Goal: Transaction & Acquisition: Purchase product/service

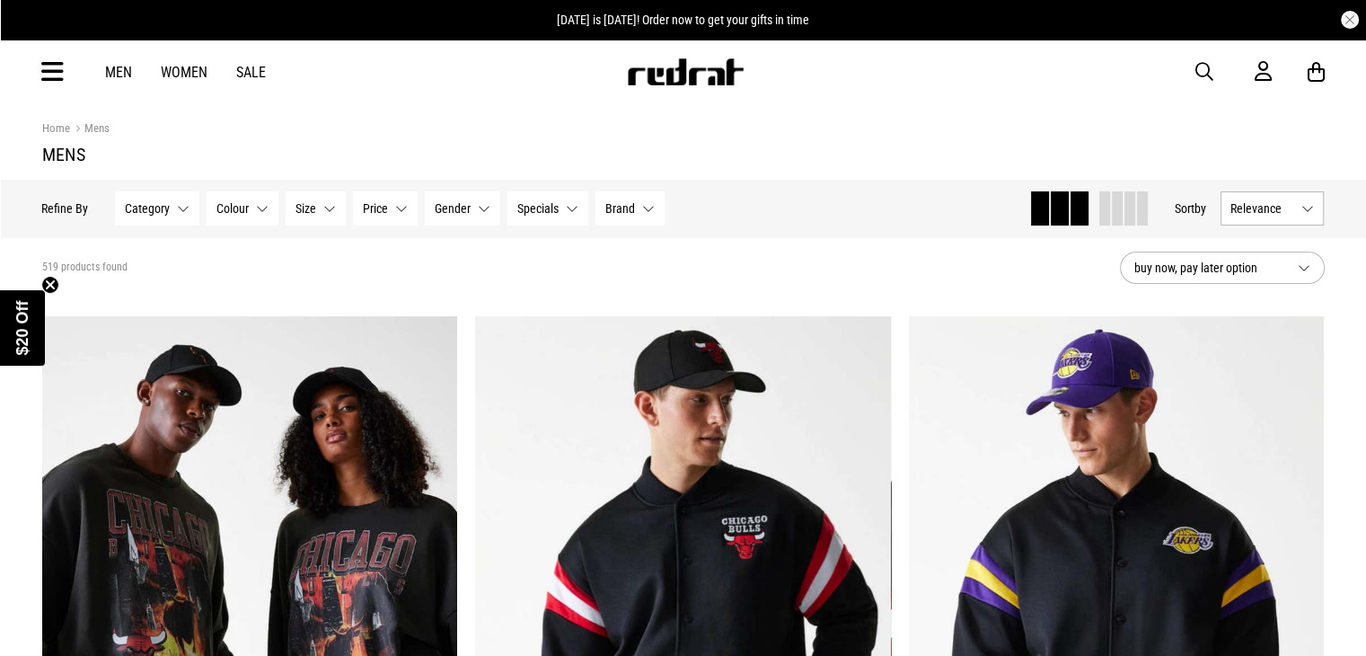
click at [59, 213] on p "Refine By" at bounding box center [65, 208] width 47 height 14
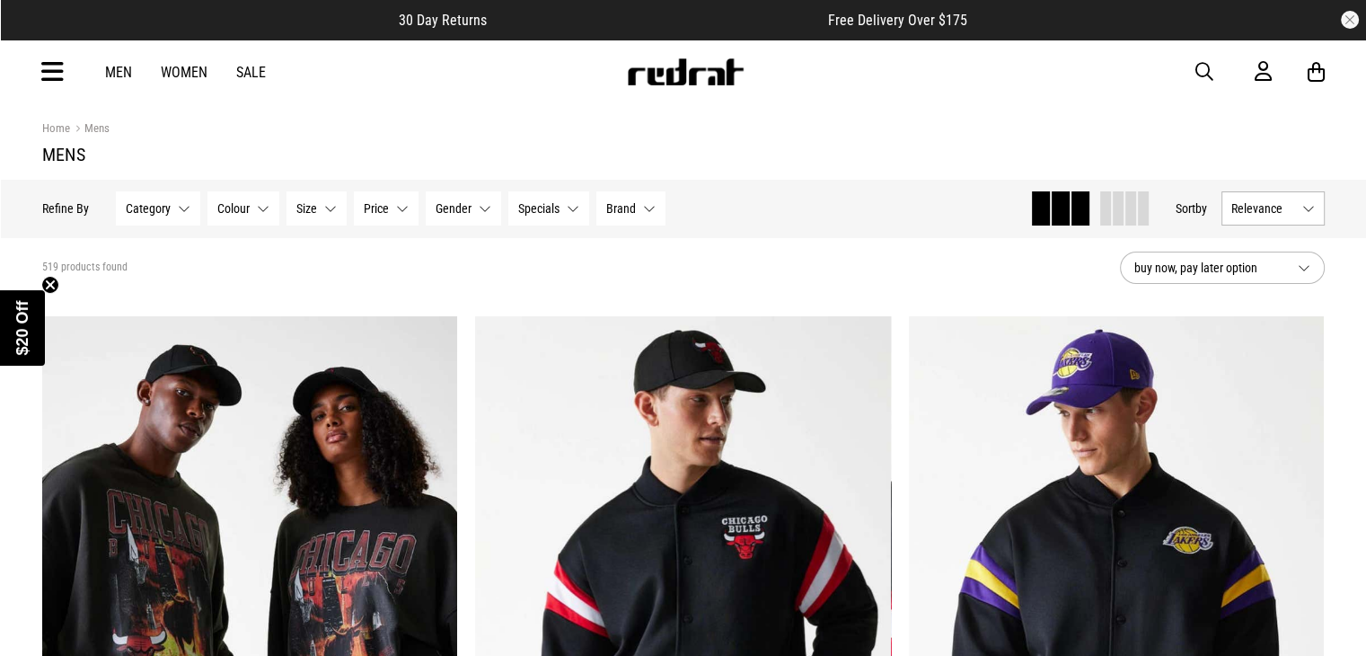
click at [97, 208] on div "Hide Refine s Refine By Filters Category None selected Category 0 Selected Clea…" at bounding box center [529, 209] width 974 height 40
click at [402, 209] on button "Price None selected" at bounding box center [386, 208] width 65 height 34
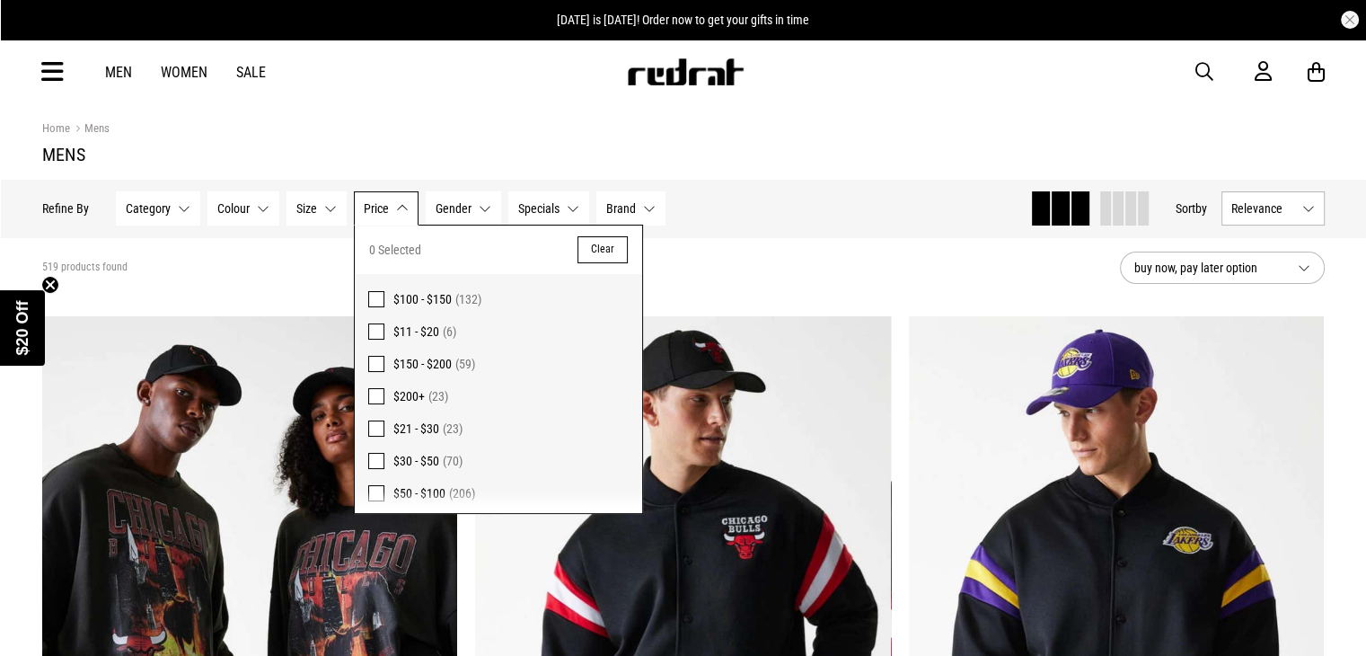
click at [441, 493] on span "$50 - $100" at bounding box center [419, 493] width 52 height 14
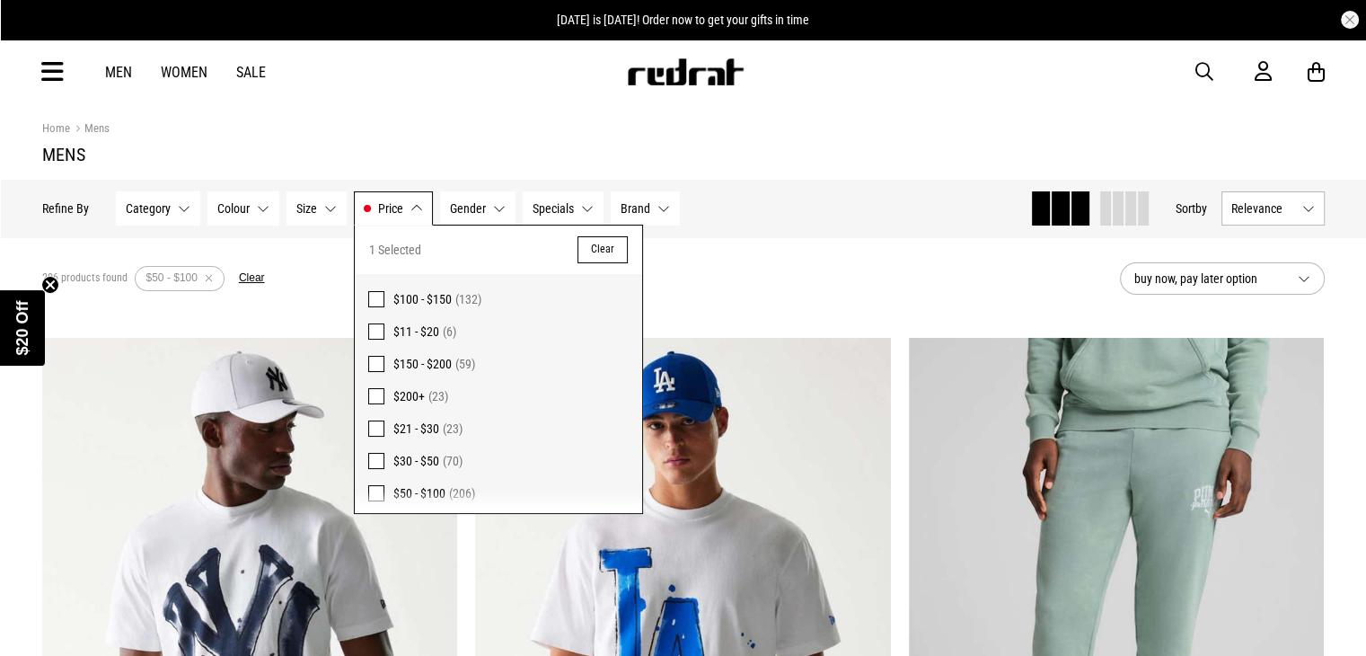
click at [418, 330] on span "$11 - $20" at bounding box center [416, 331] width 46 height 14
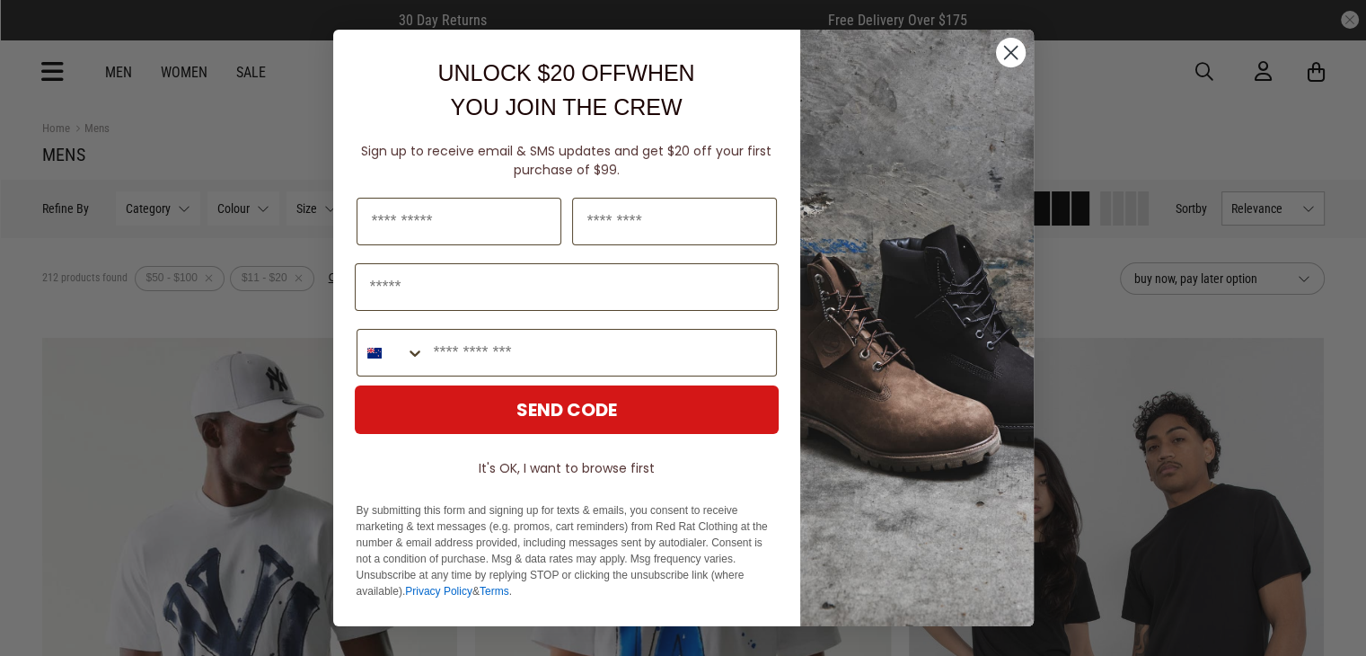
click at [1016, 59] on circle "Close dialog" at bounding box center [1010, 53] width 30 height 30
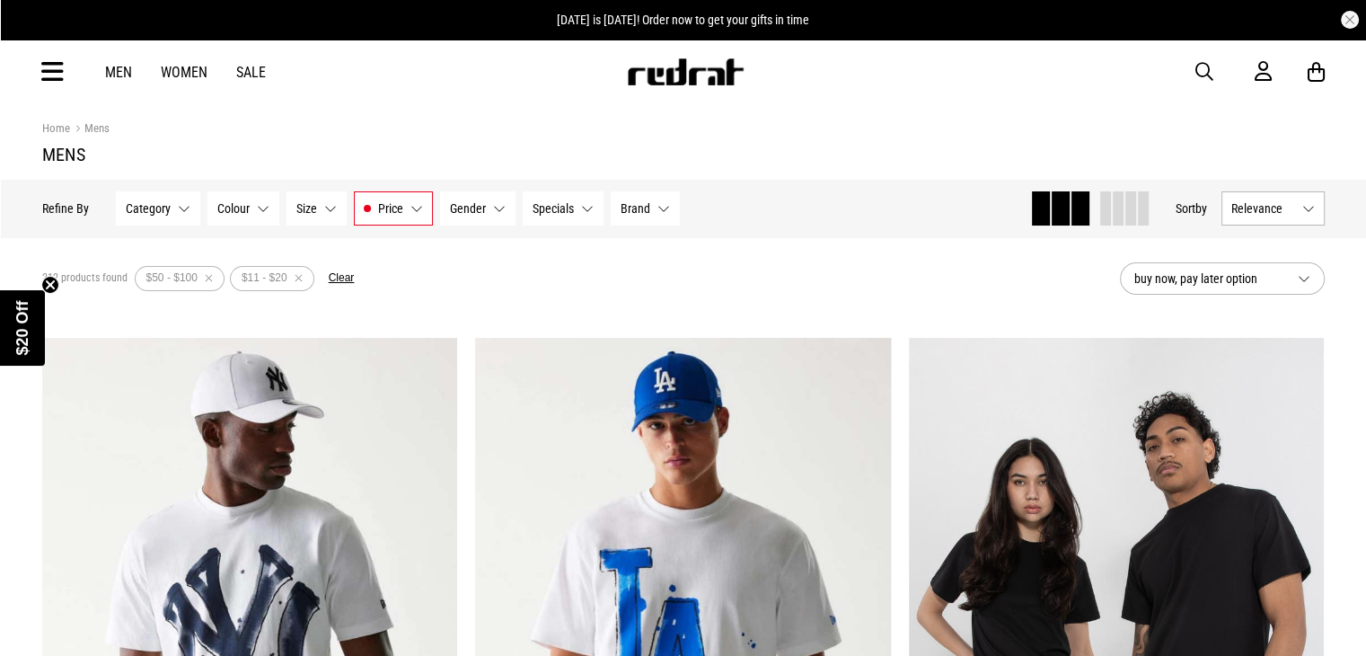
click at [404, 212] on button "Price $50 - $100, $11 - $20" at bounding box center [393, 208] width 79 height 34
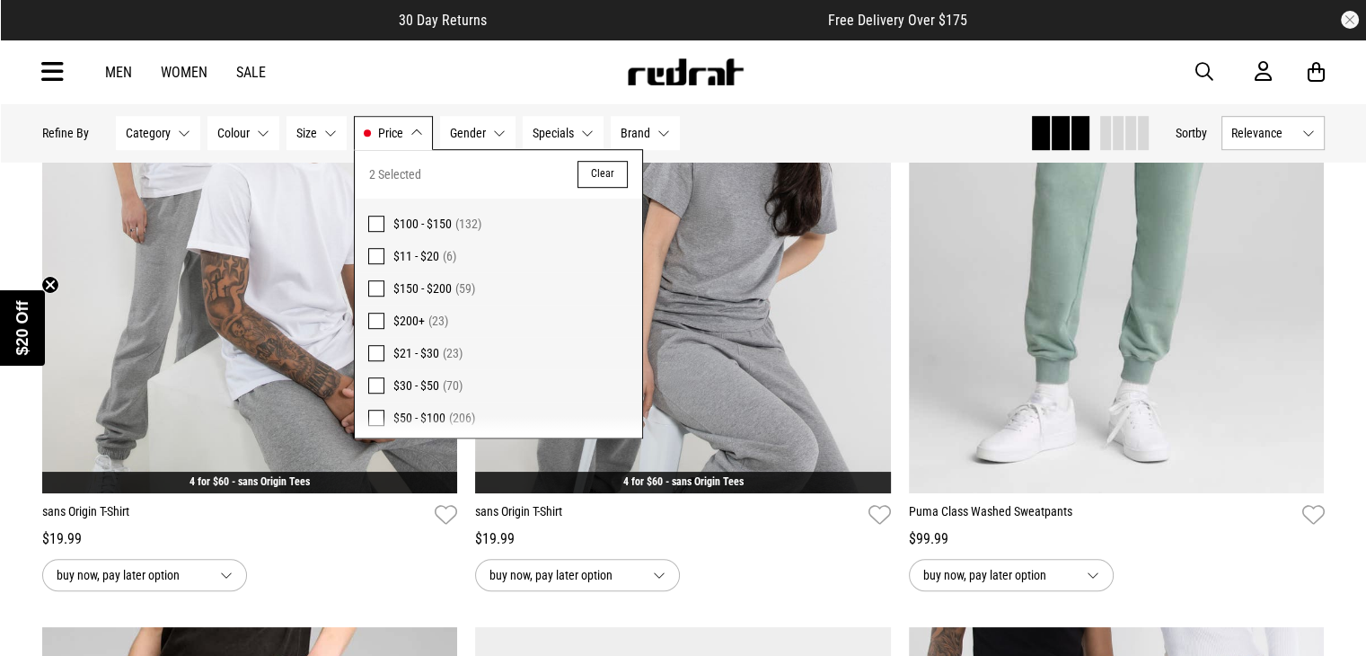
scroll to position [1716, 0]
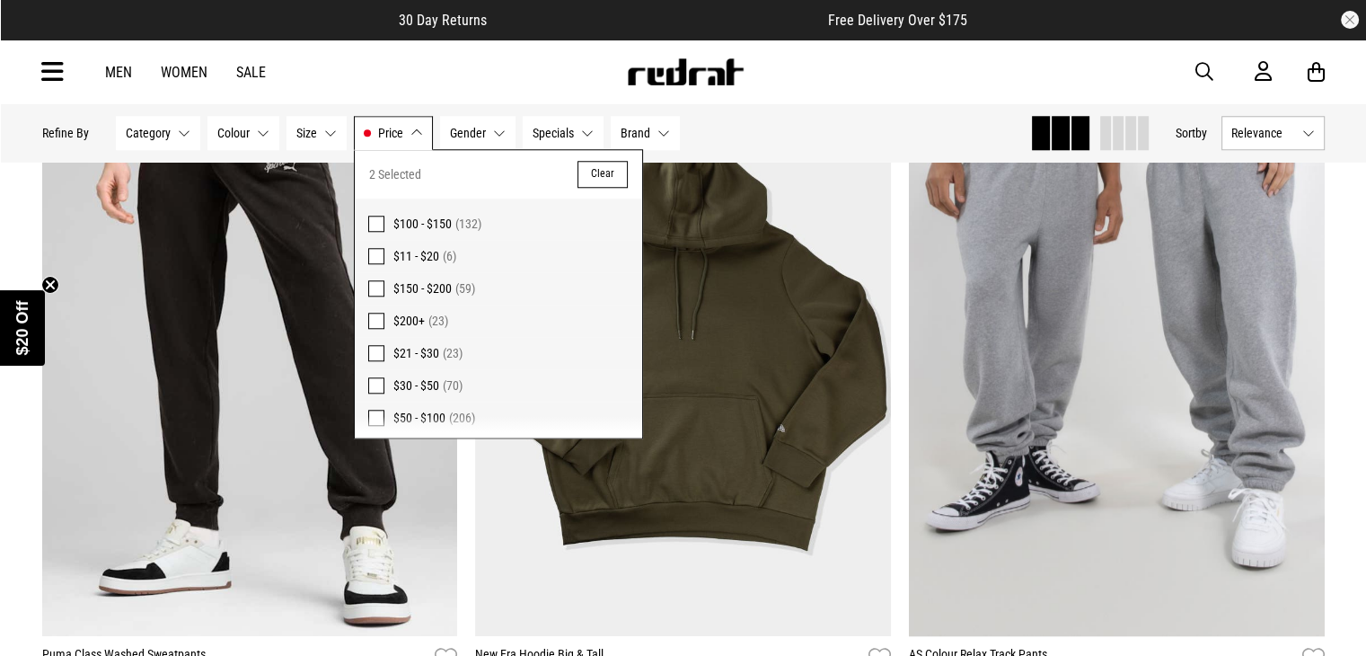
click at [409, 129] on button "Price $50 - $100, $11 - $20" at bounding box center [393, 133] width 79 height 34
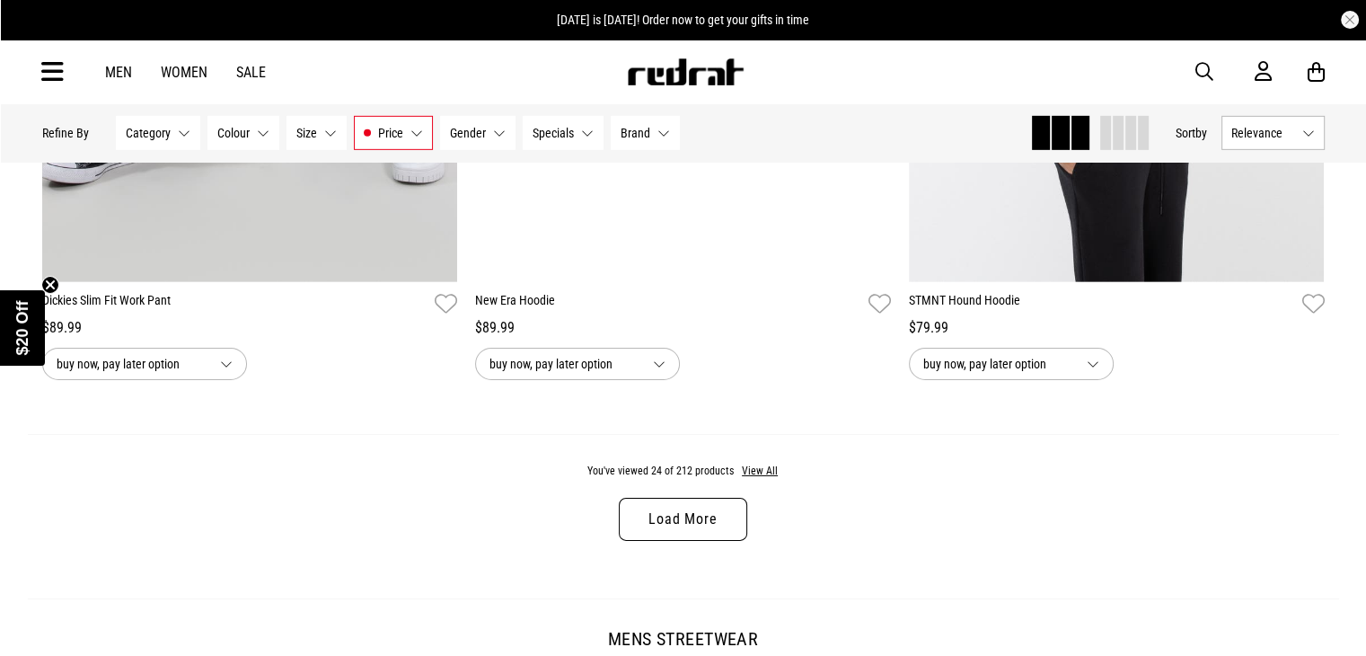
scroll to position [5681, 0]
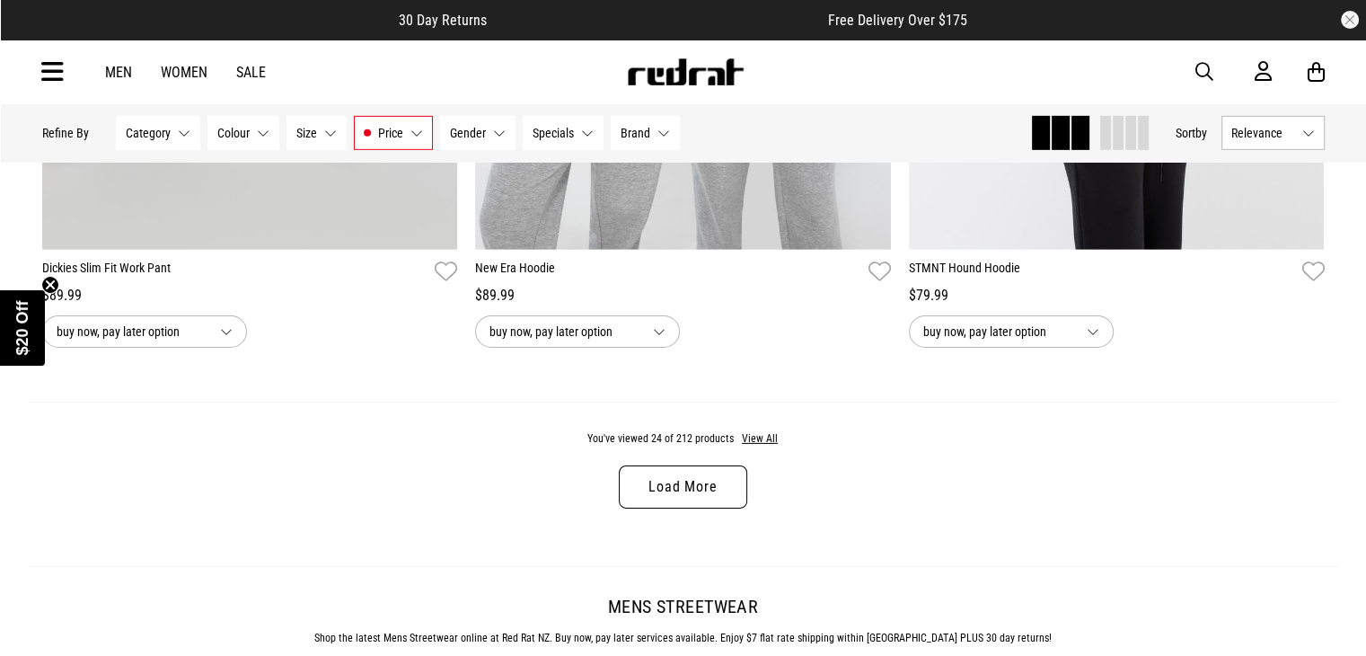
click at [725, 486] on link "Load More" at bounding box center [683, 486] width 128 height 43
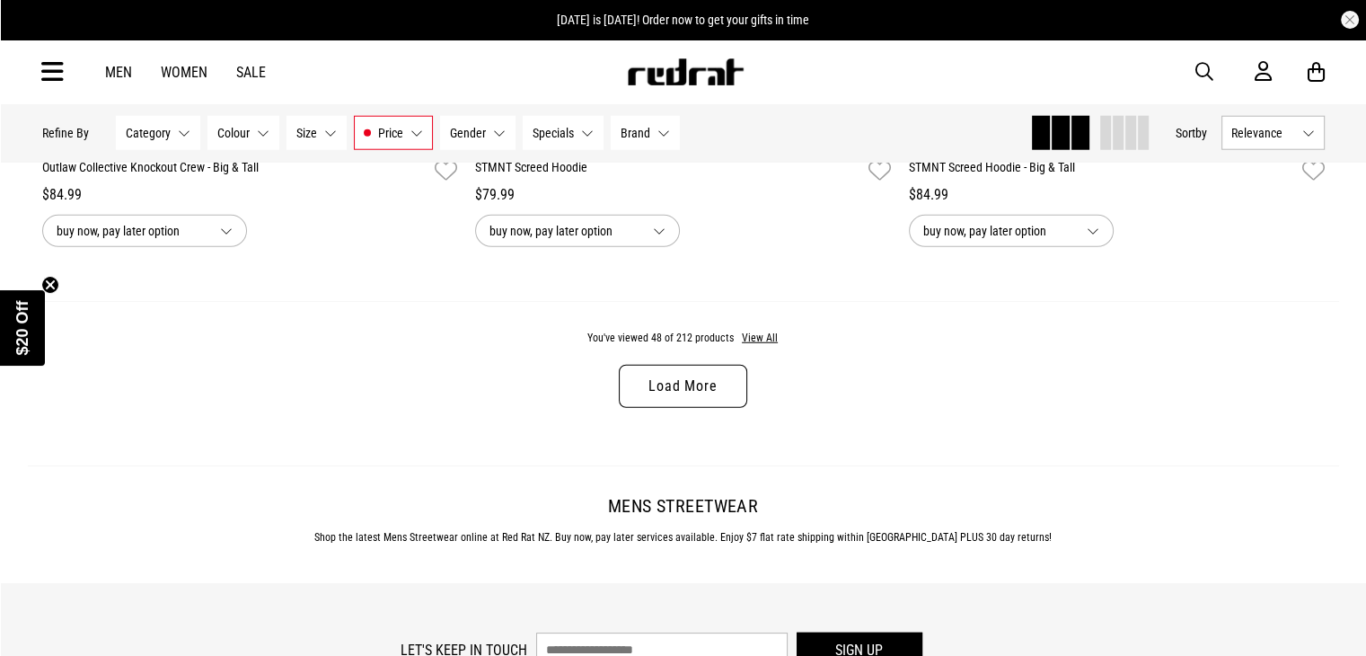
scroll to position [11435, 0]
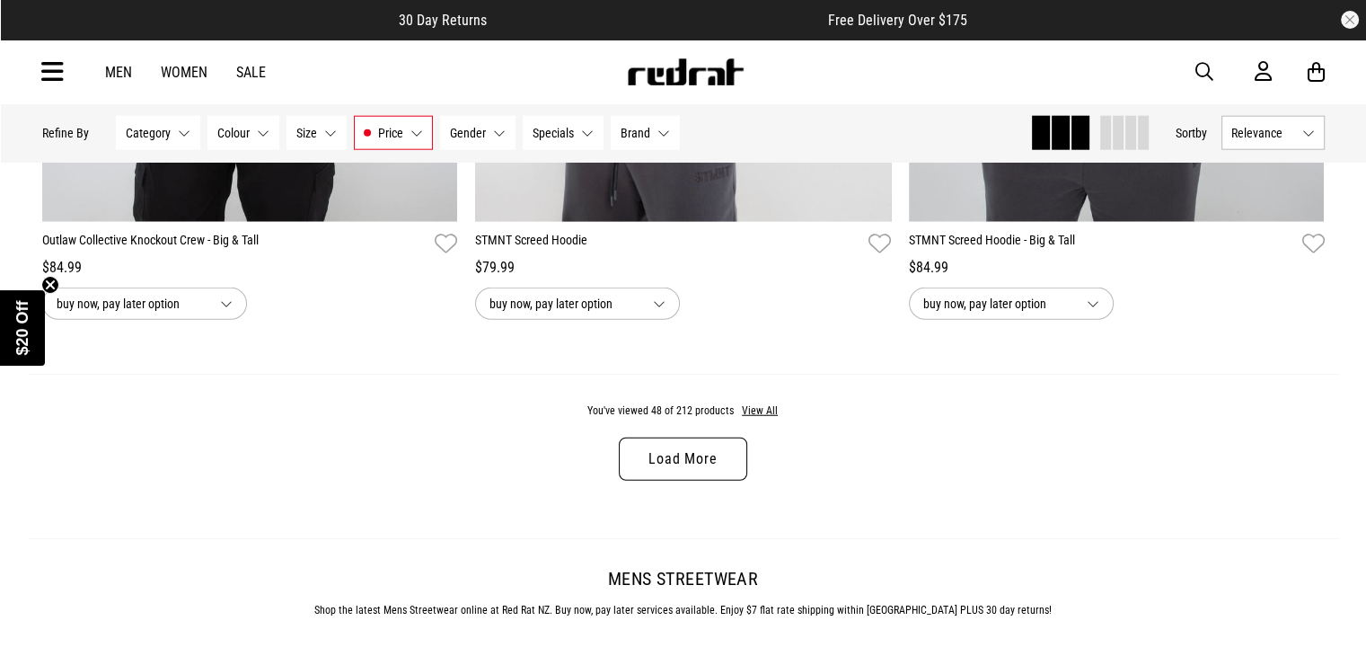
click at [706, 481] on link "Load More" at bounding box center [683, 458] width 128 height 43
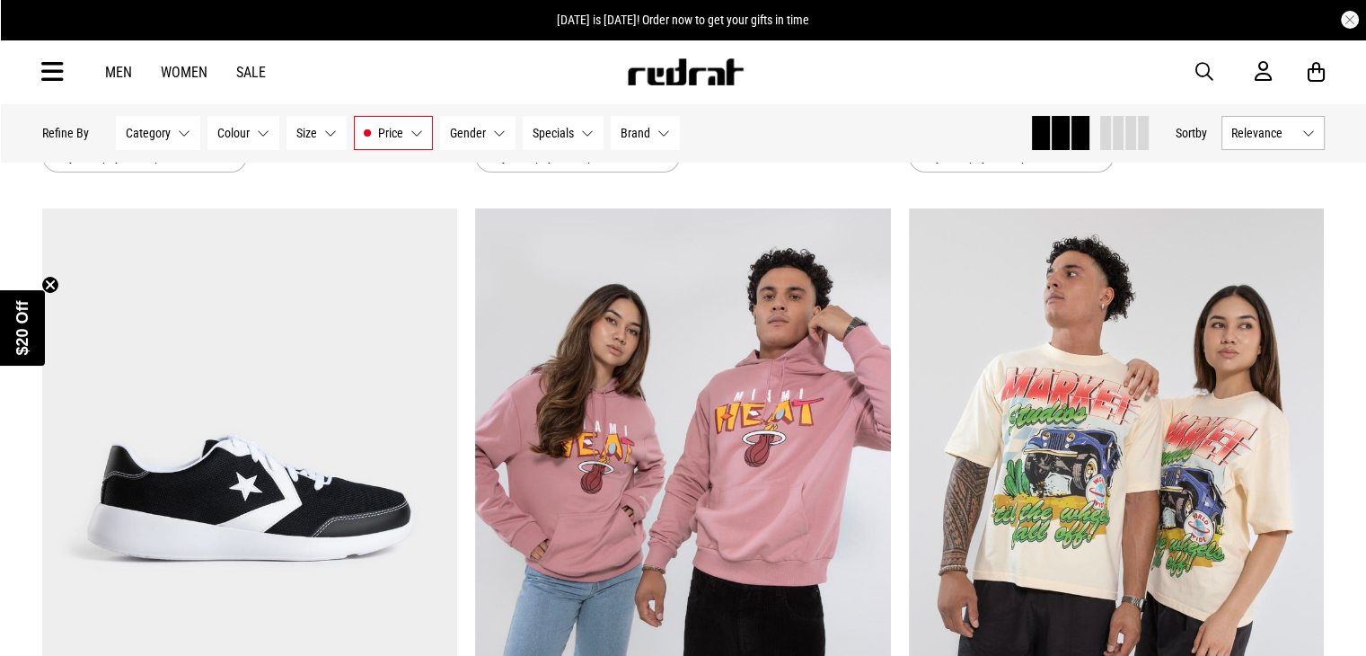
scroll to position [13835, 0]
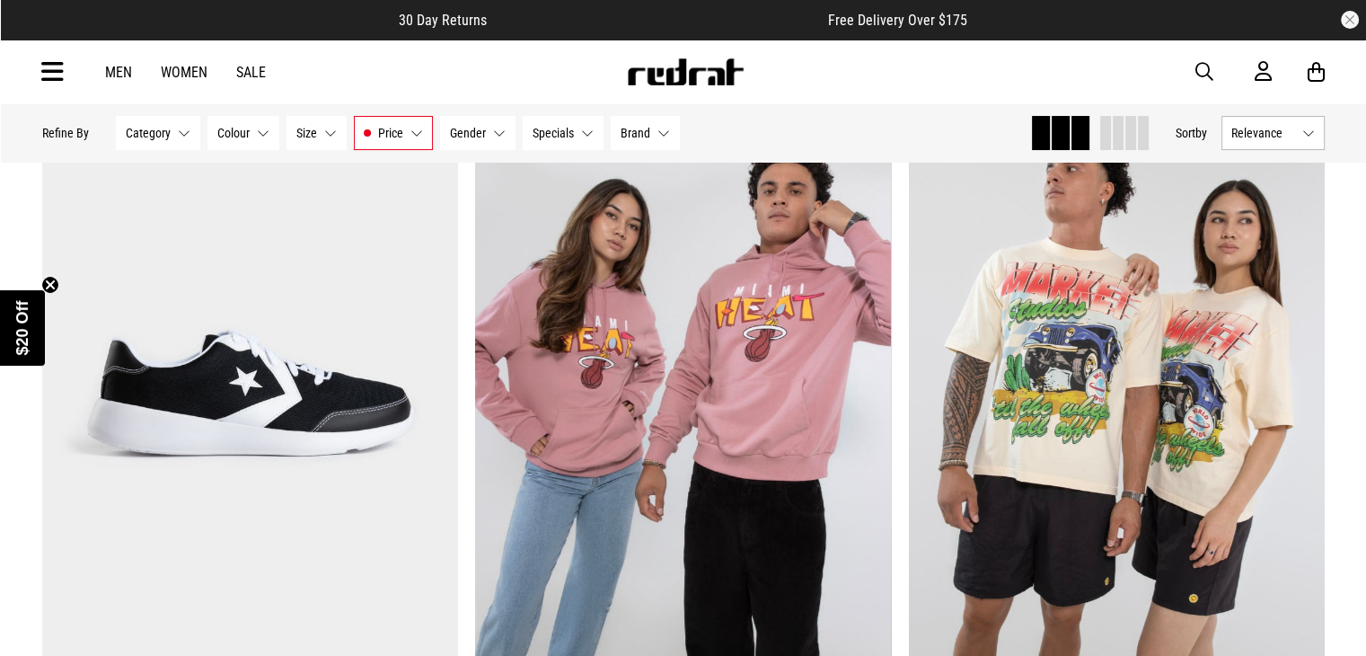
click at [127, 67] on link "Men" at bounding box center [118, 72] width 27 height 17
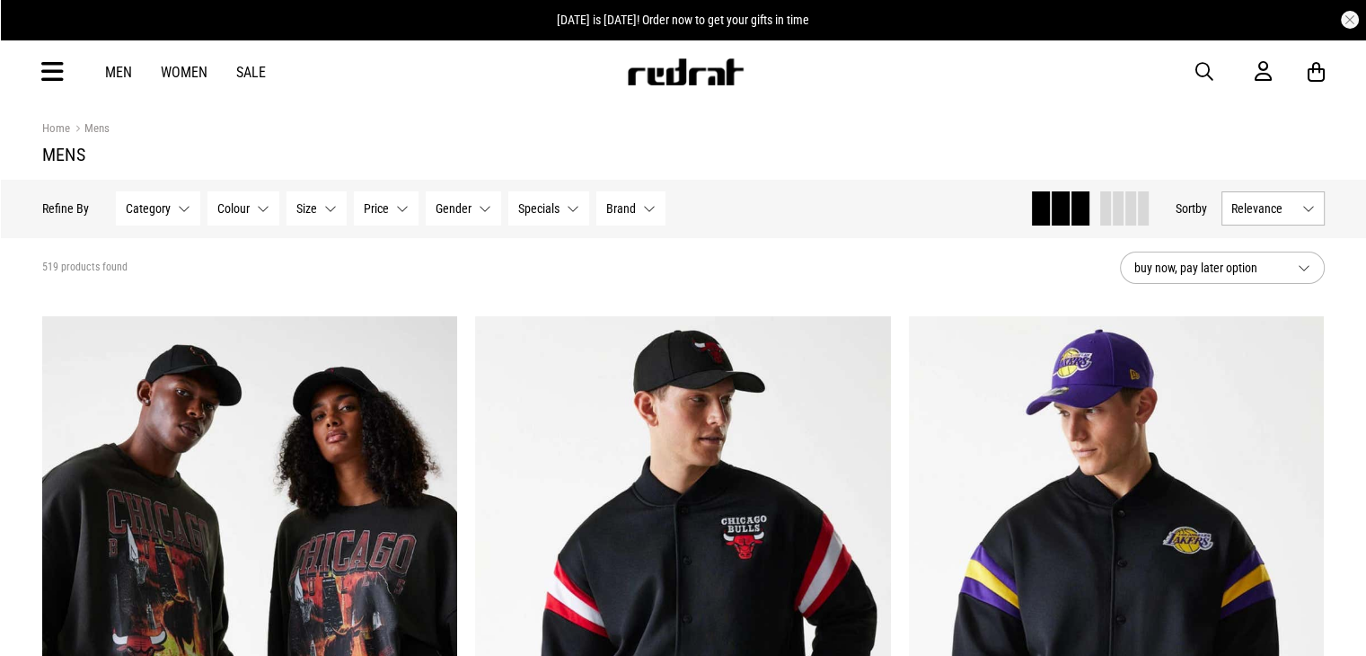
click at [1301, 203] on button "Relevance" at bounding box center [1273, 208] width 103 height 34
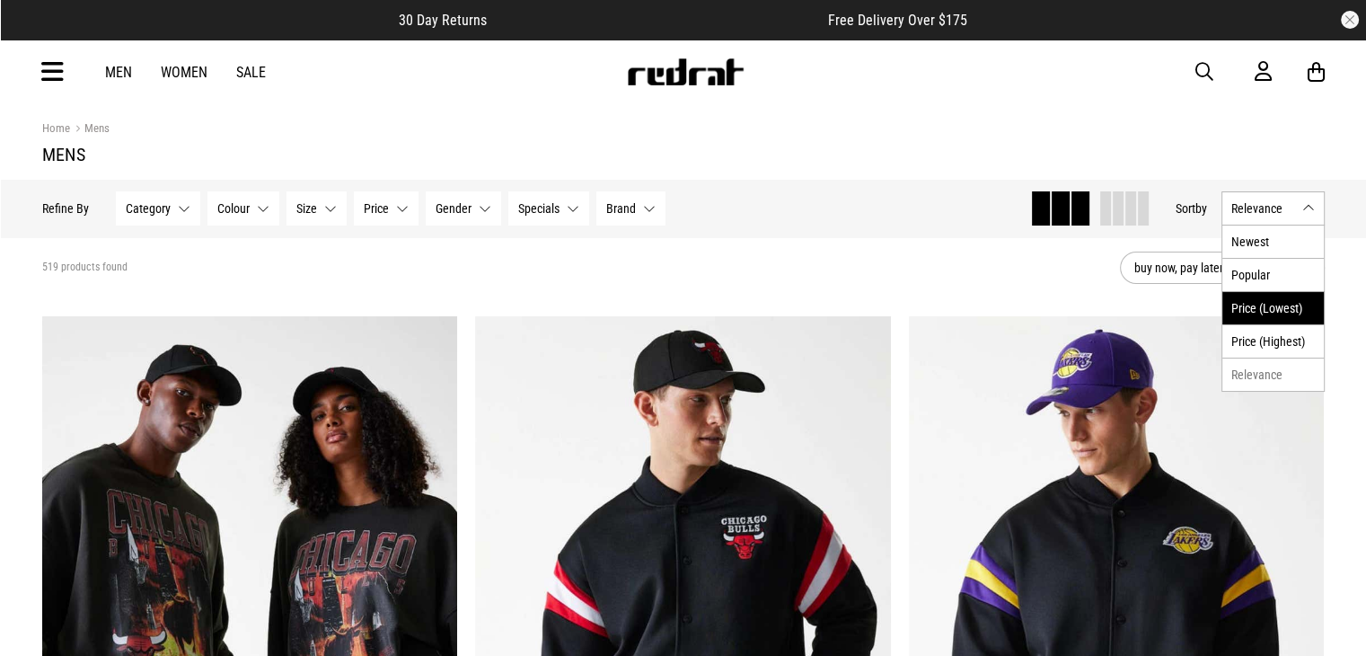
click at [1300, 299] on li "Price (Lowest)" at bounding box center [1274, 307] width 102 height 33
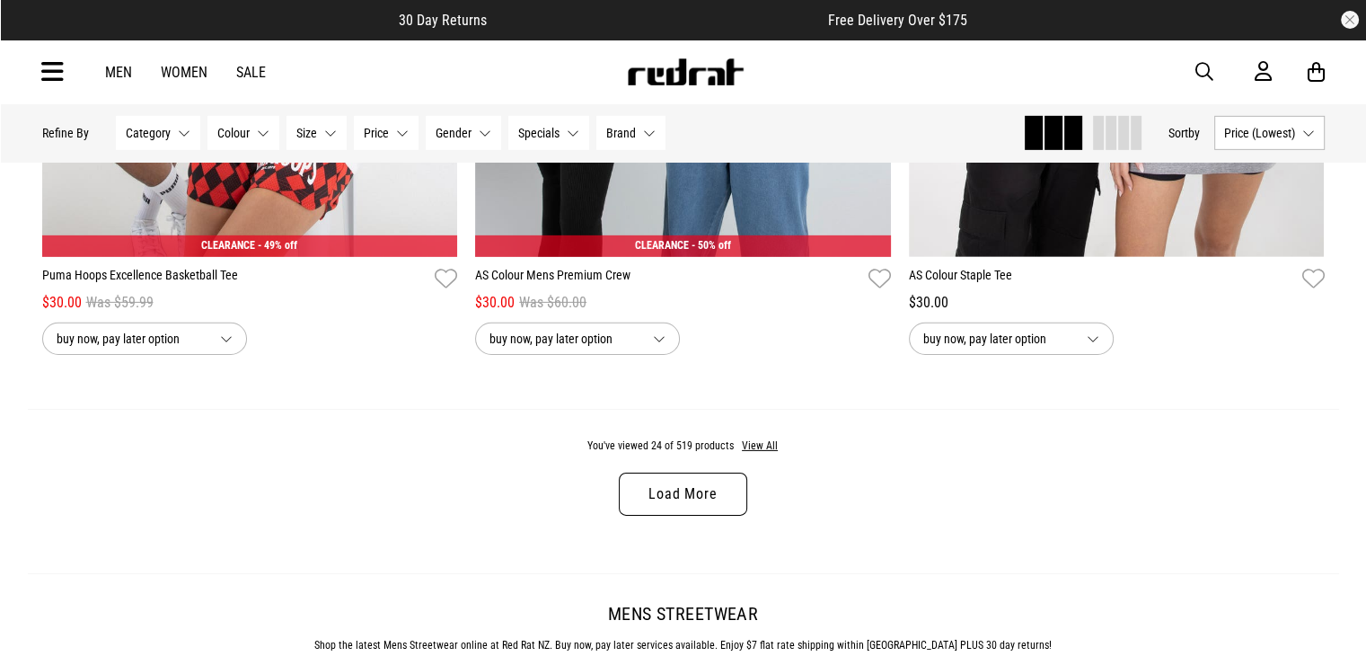
scroll to position [5723, 0]
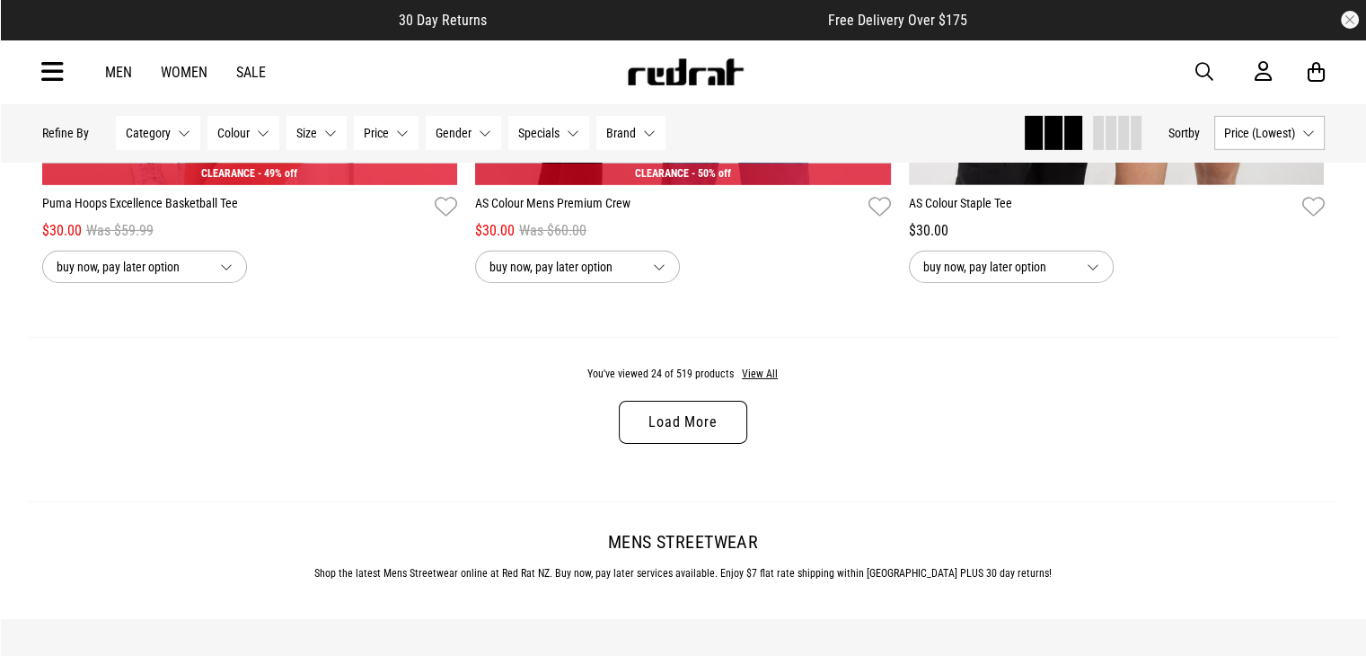
click at [697, 437] on link "Load More" at bounding box center [683, 422] width 128 height 43
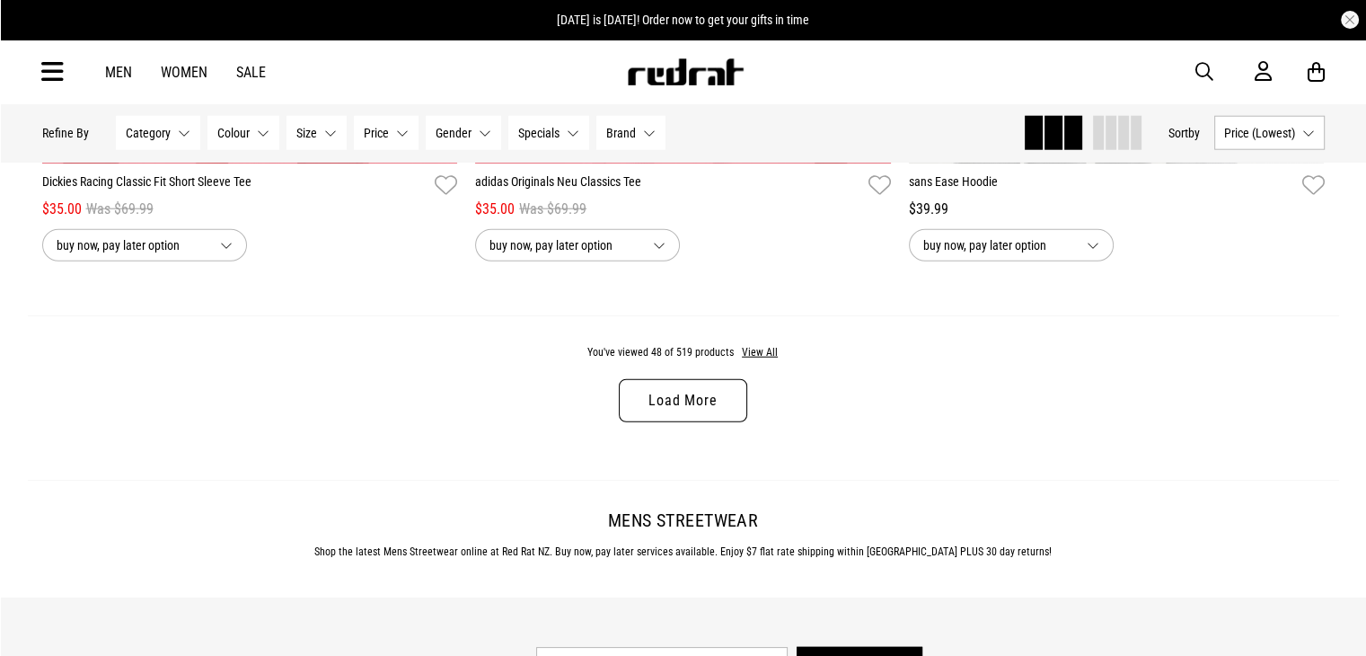
scroll to position [11555, 0]
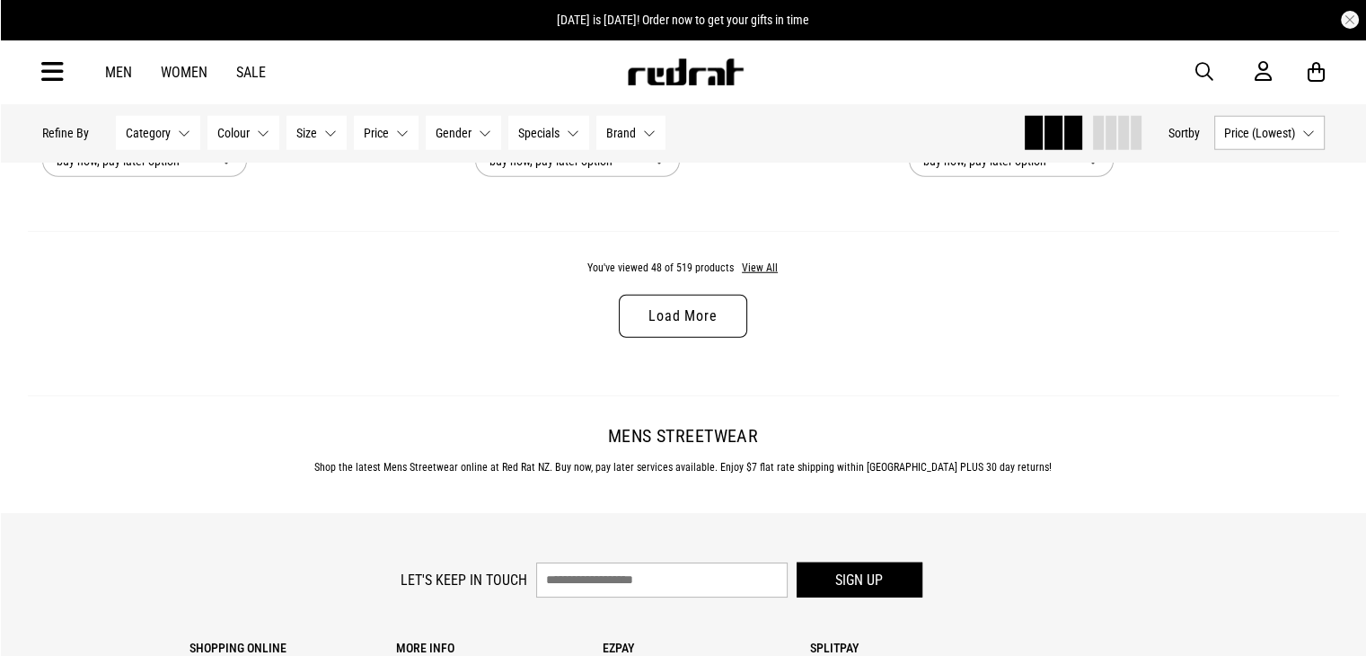
click at [711, 338] on link "Load More" at bounding box center [683, 316] width 128 height 43
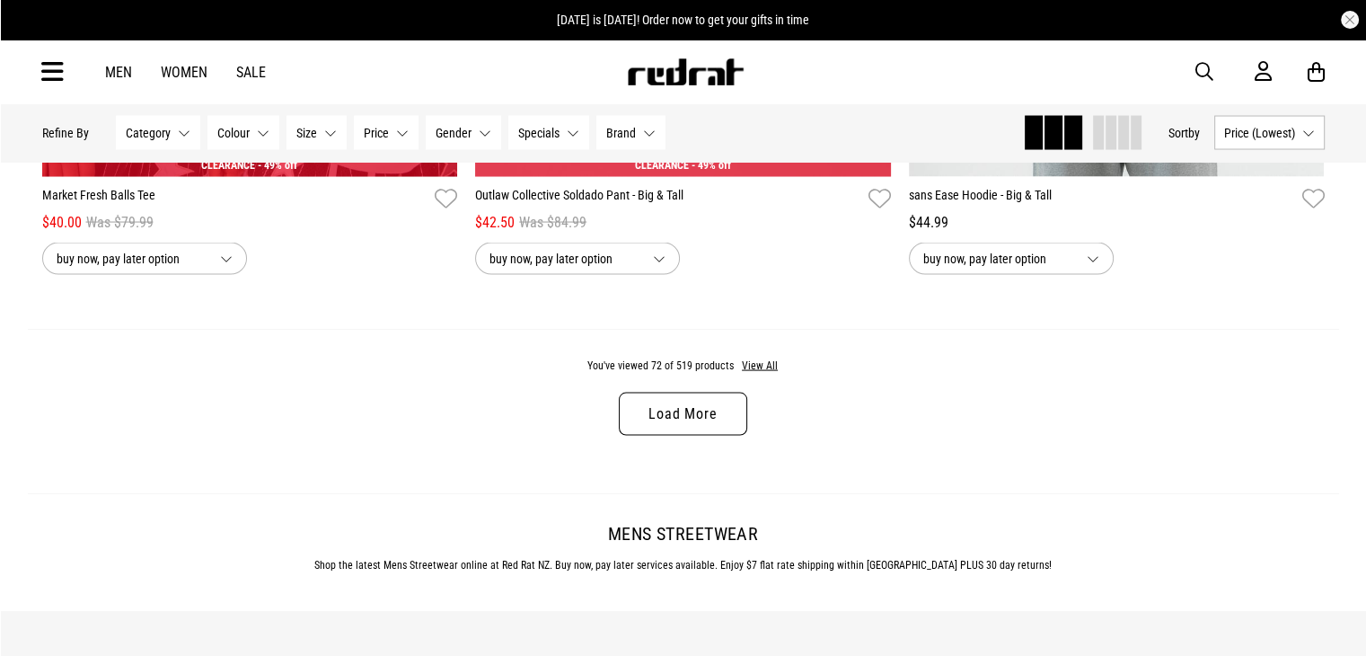
scroll to position [17279, 0]
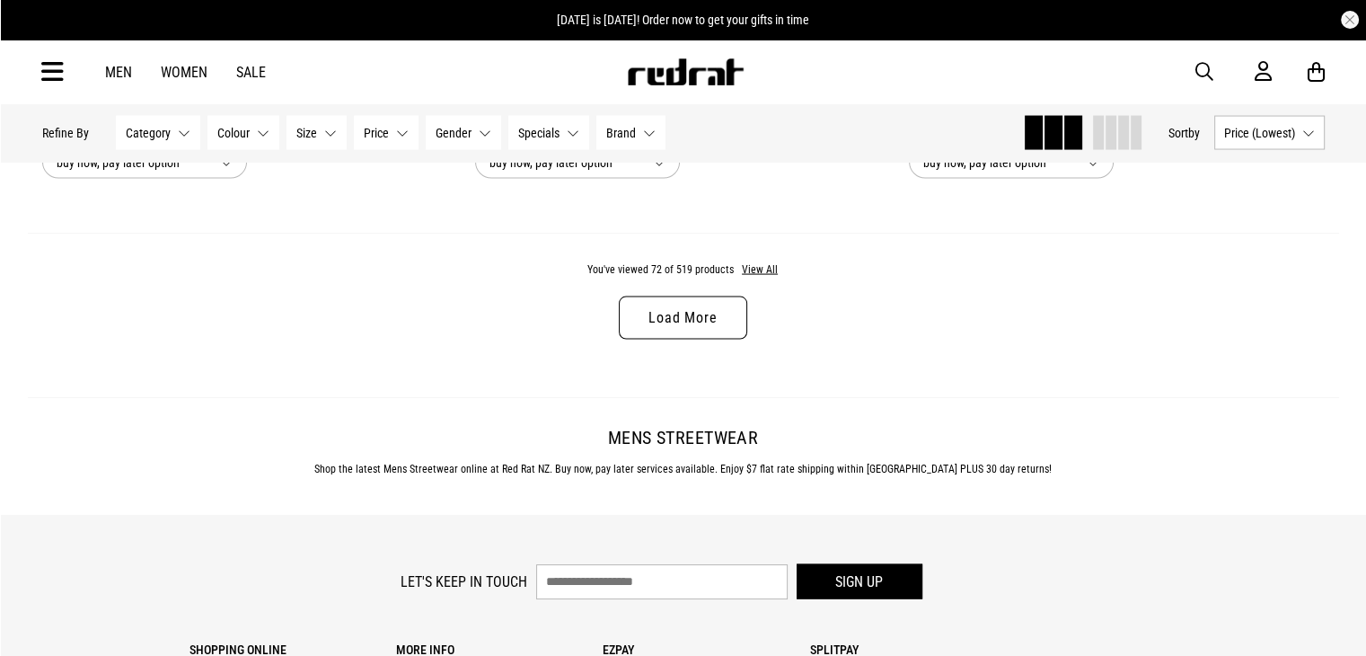
click at [684, 337] on link "Load More" at bounding box center [683, 317] width 128 height 43
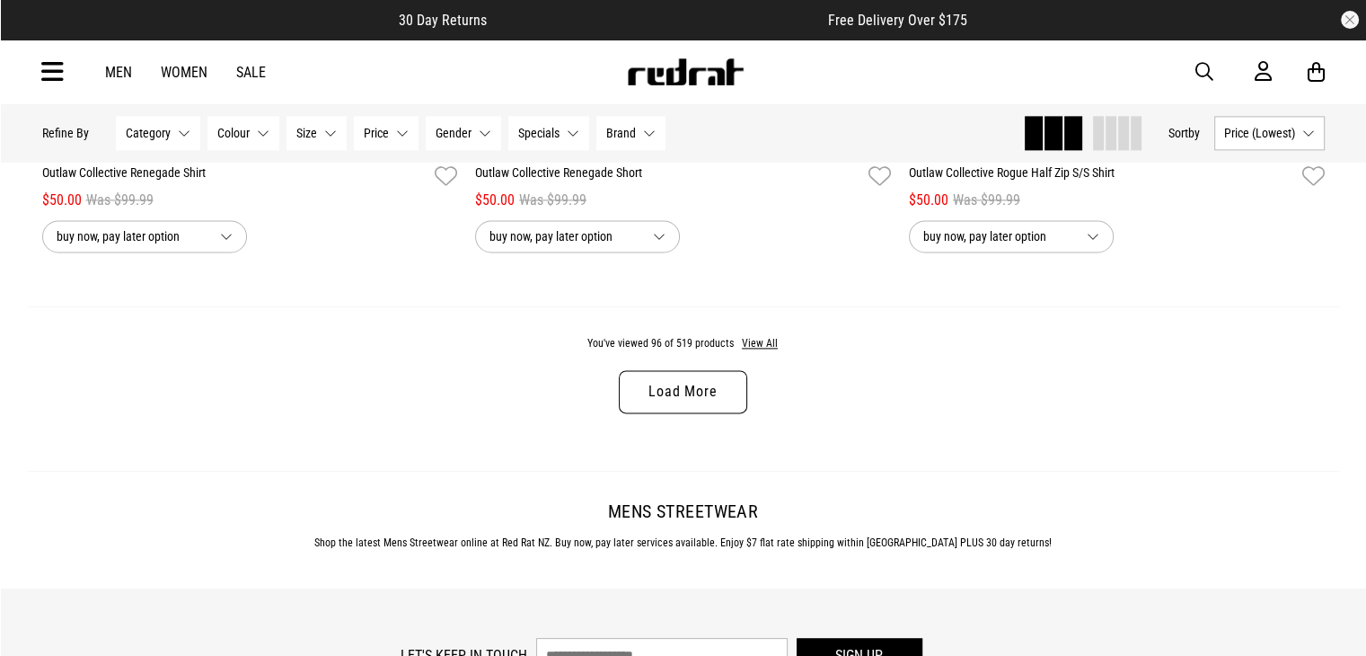
scroll to position [22979, 0]
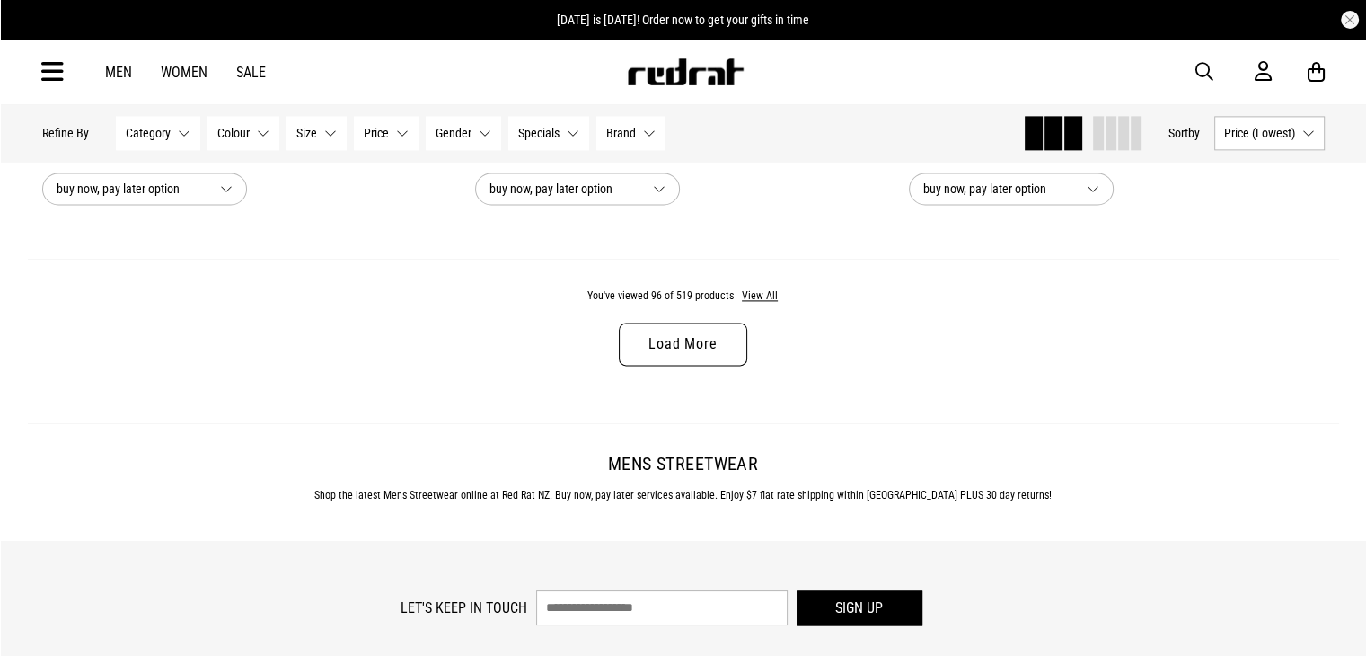
click at [715, 366] on link "Load More" at bounding box center [683, 343] width 128 height 43
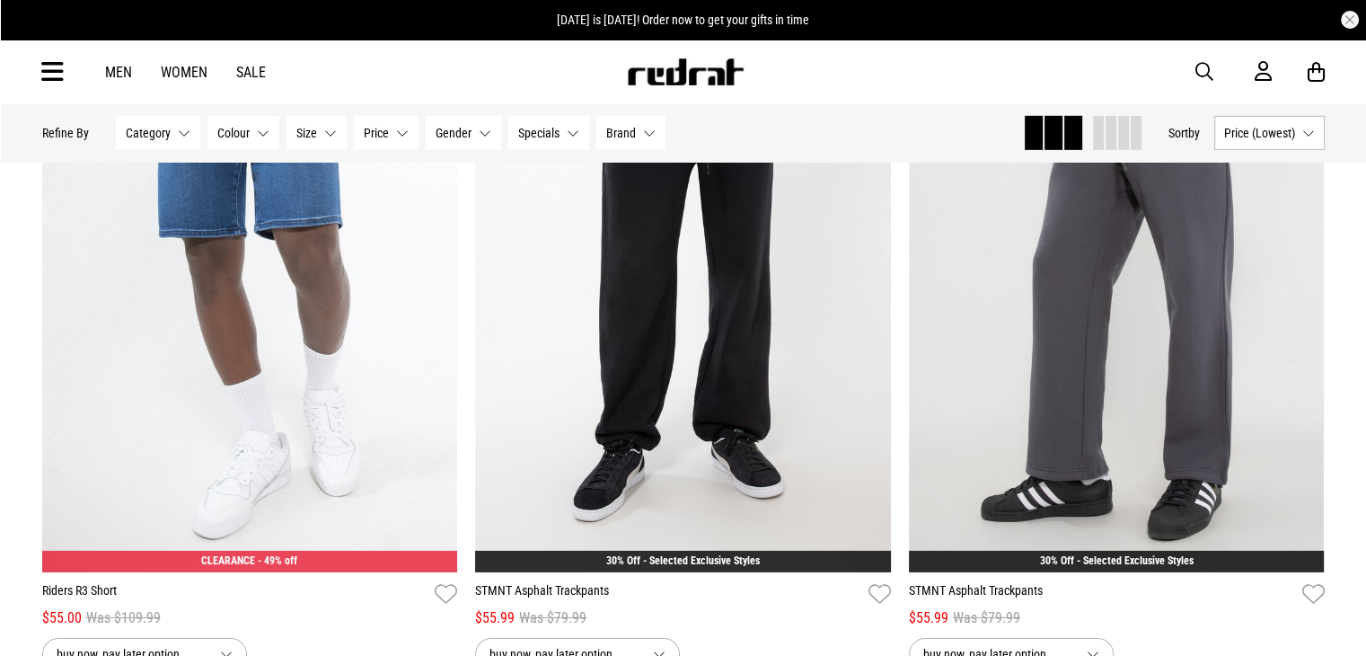
scroll to position [26153, 0]
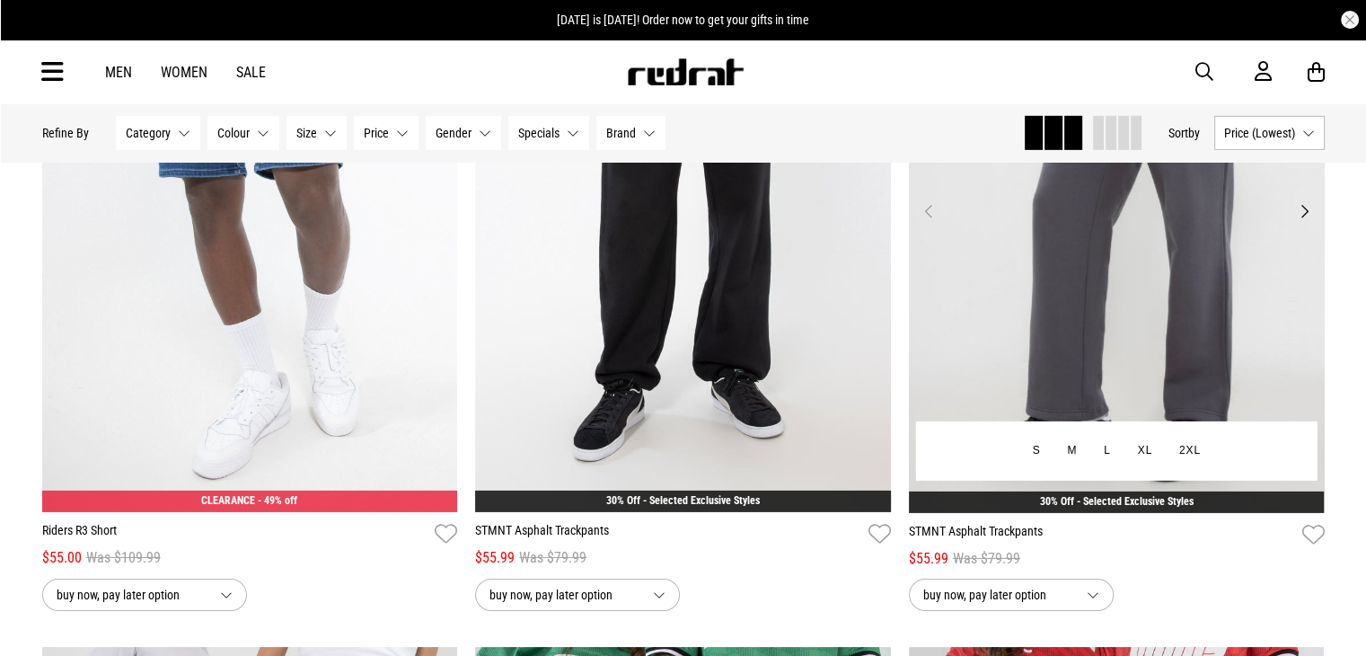
click at [1156, 382] on img at bounding box center [1117, 222] width 416 height 582
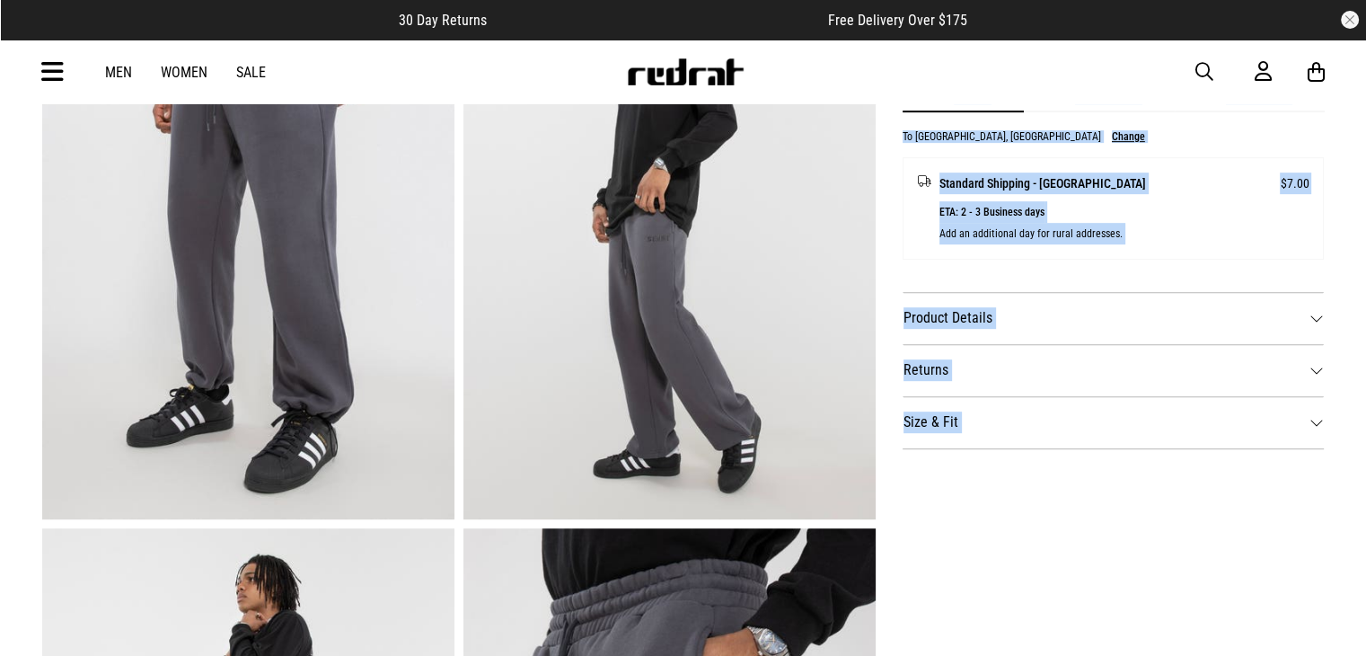
scroll to position [800, 0]
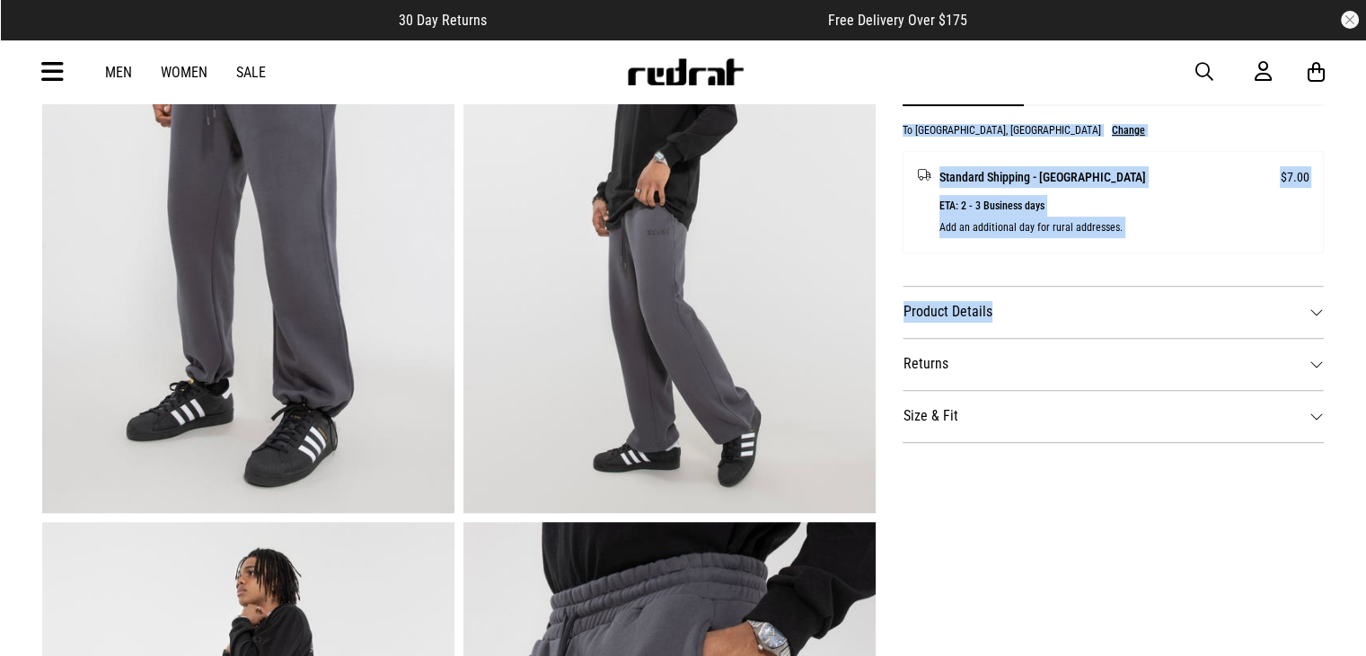
drag, startPoint x: 1326, startPoint y: 597, endPoint x: 1378, endPoint y: 305, distance: 296.6
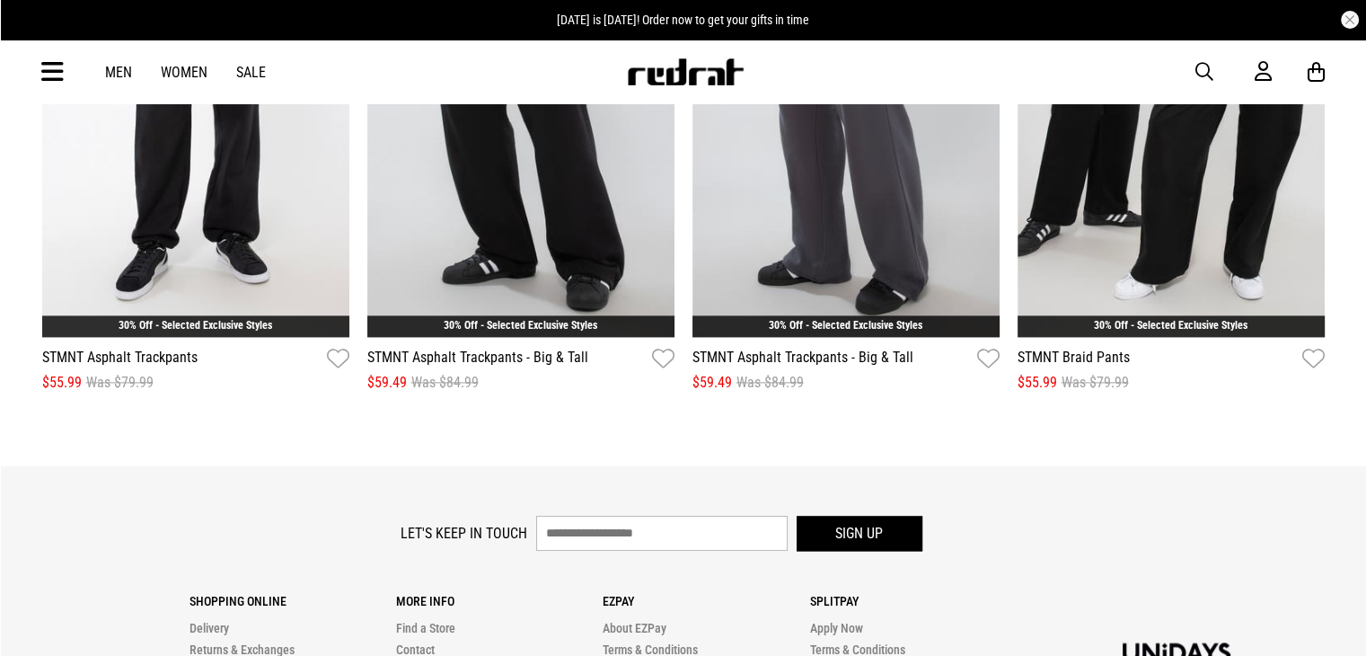
scroll to position [1083, 0]
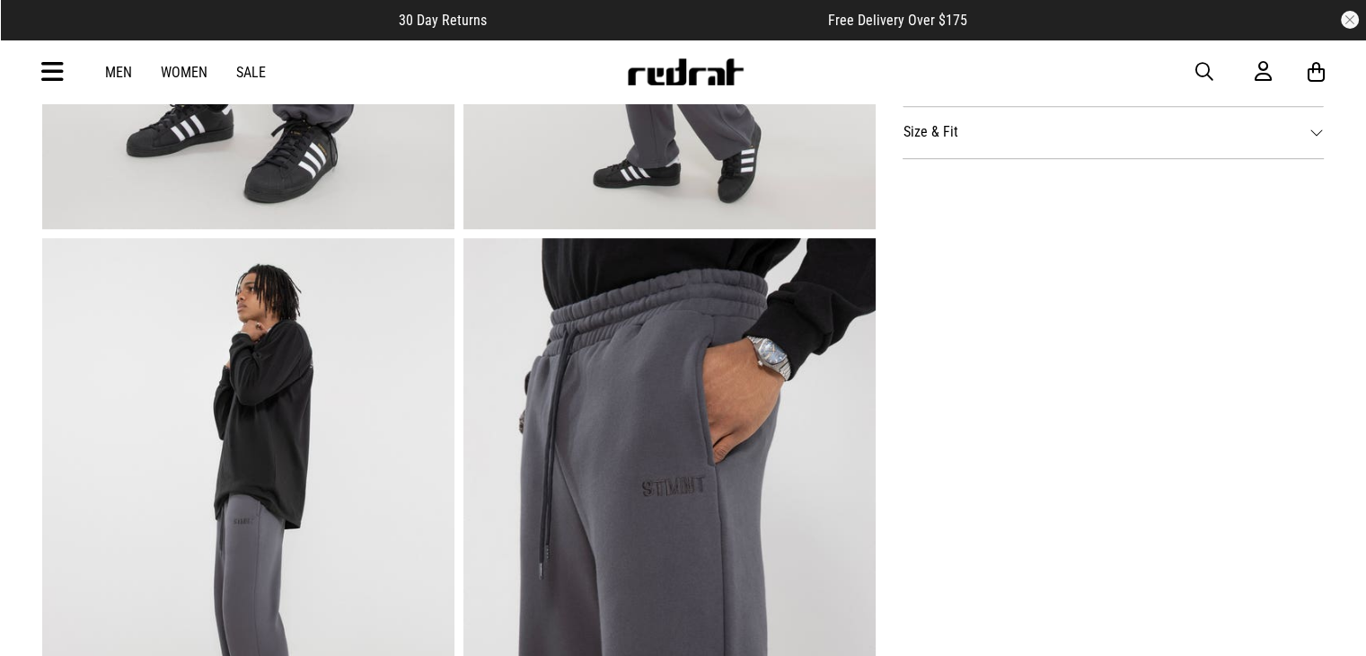
click at [120, 66] on link "Men" at bounding box center [118, 72] width 27 height 17
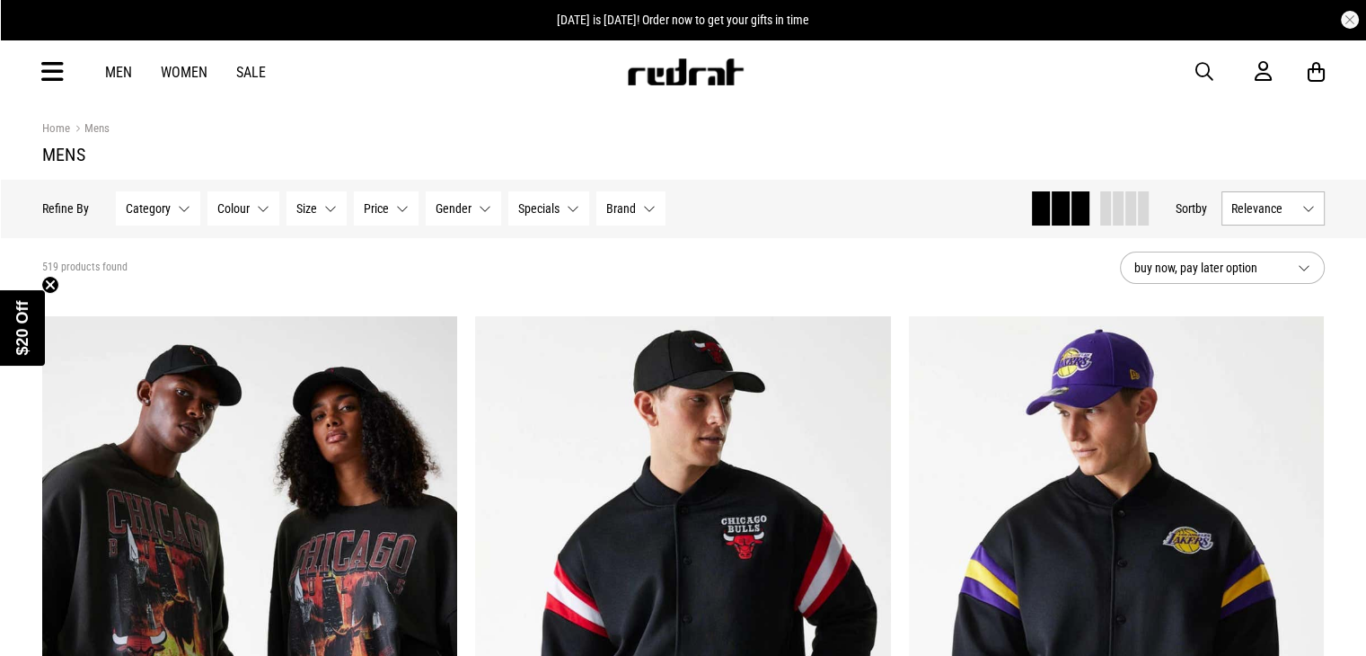
click at [329, 209] on button "Size None selected" at bounding box center [317, 208] width 60 height 34
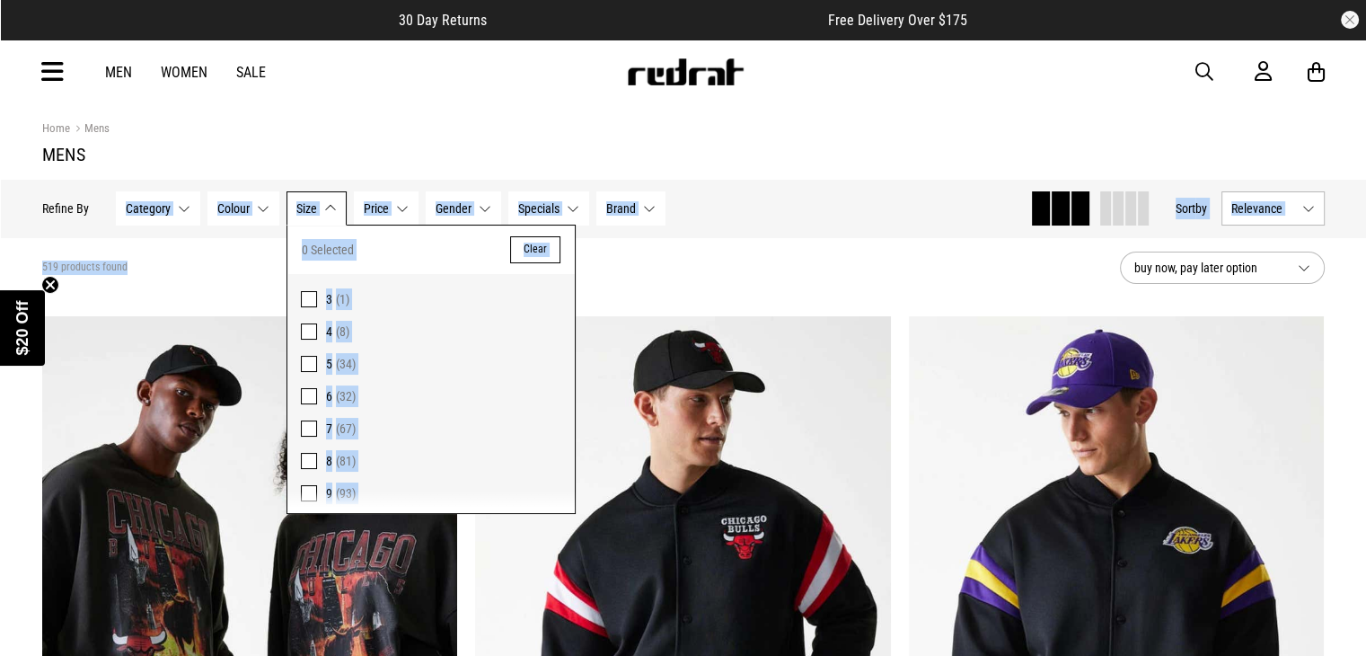
drag, startPoint x: 623, startPoint y: 284, endPoint x: 184, endPoint y: 213, distance: 444.1
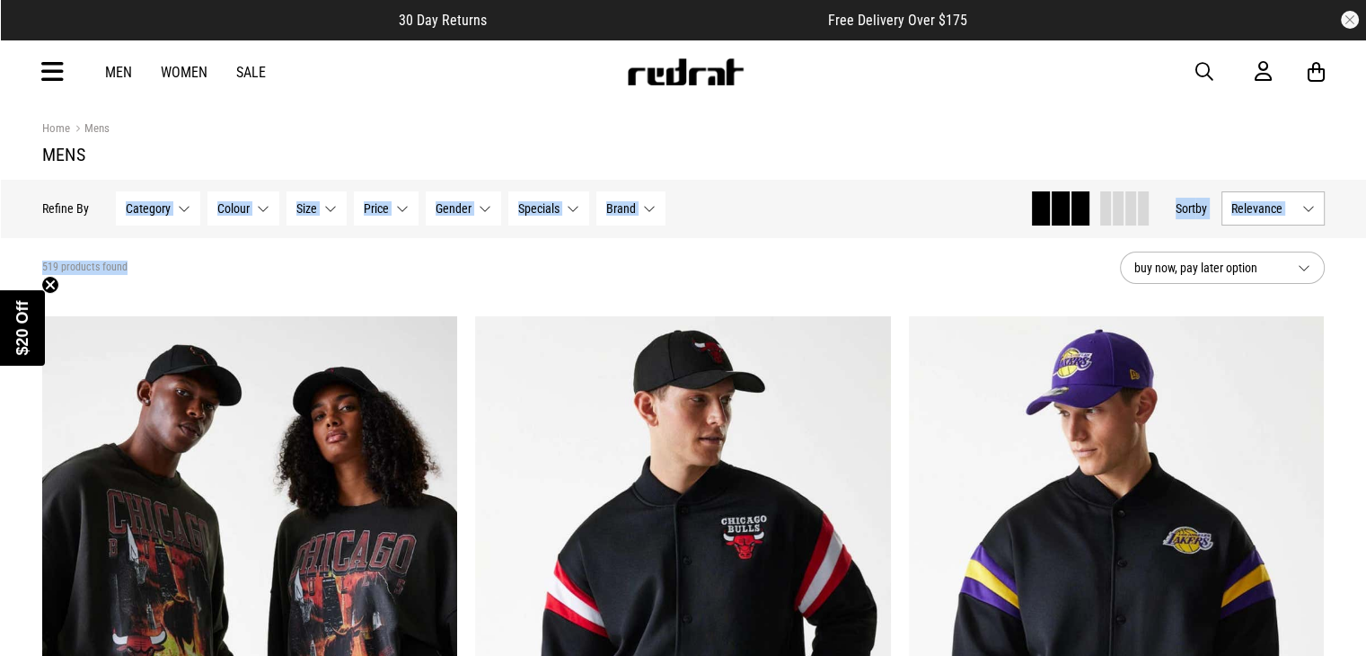
click at [184, 213] on button "Category None selected" at bounding box center [158, 208] width 84 height 34
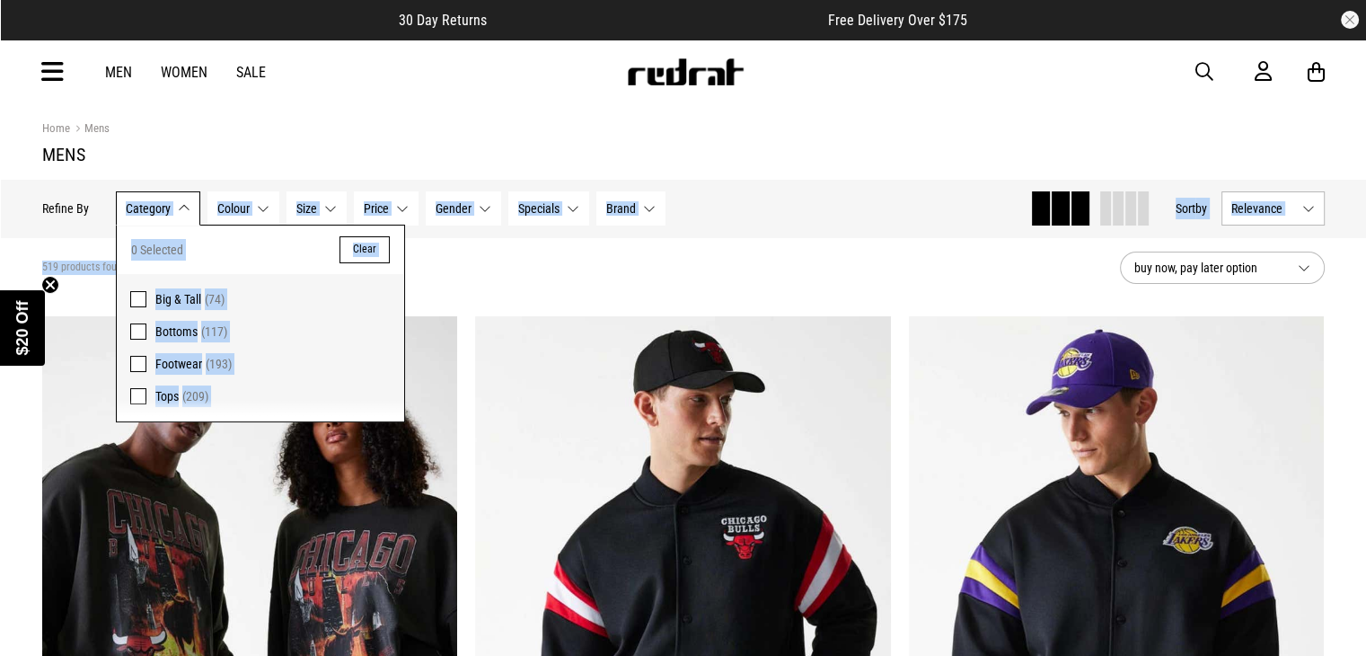
click at [225, 249] on div "0 Selected Clear" at bounding box center [260, 249] width 287 height 49
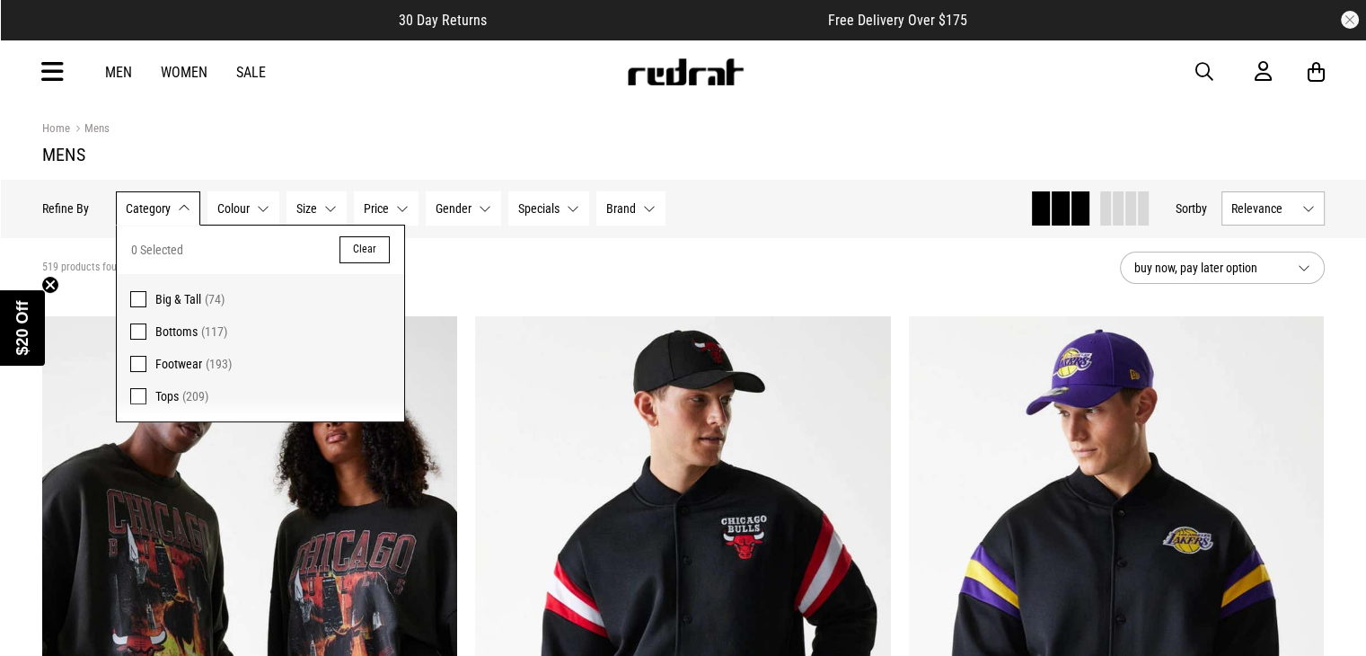
click at [146, 396] on label "Tops (209)" at bounding box center [260, 400] width 287 height 41
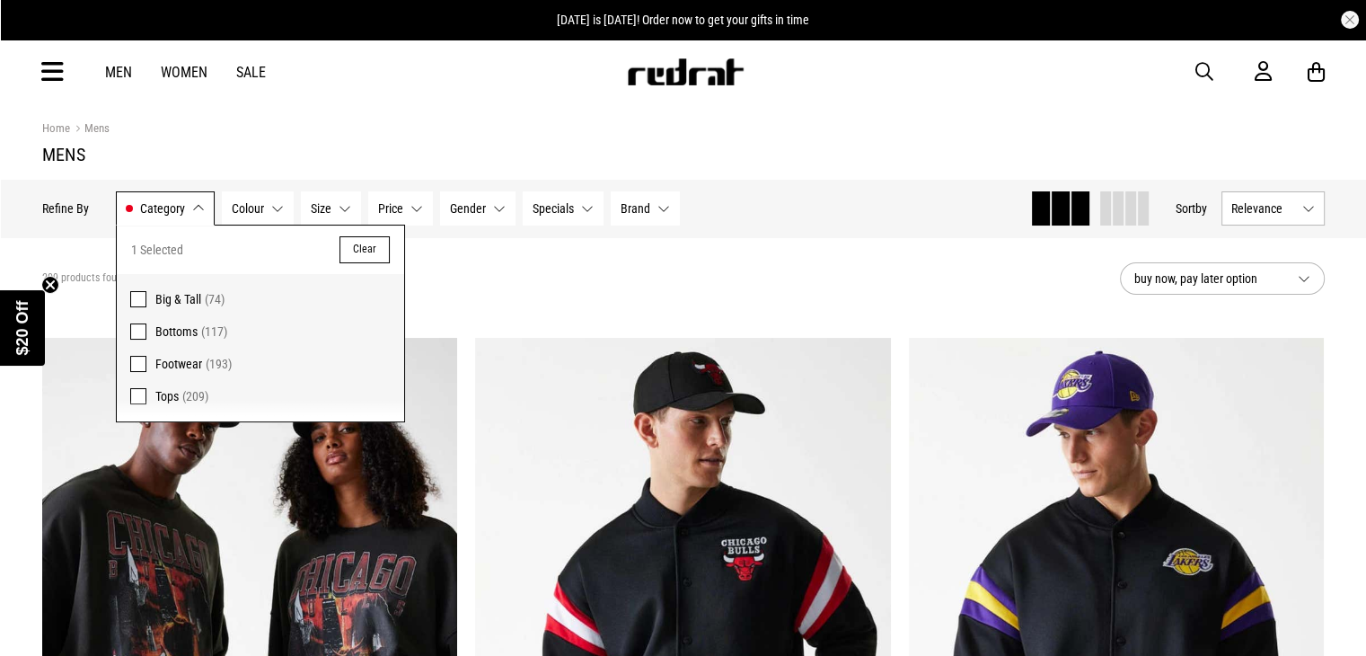
click at [767, 299] on div "209 products found Active Filters Tops Clear" at bounding box center [574, 279] width 1064 height 54
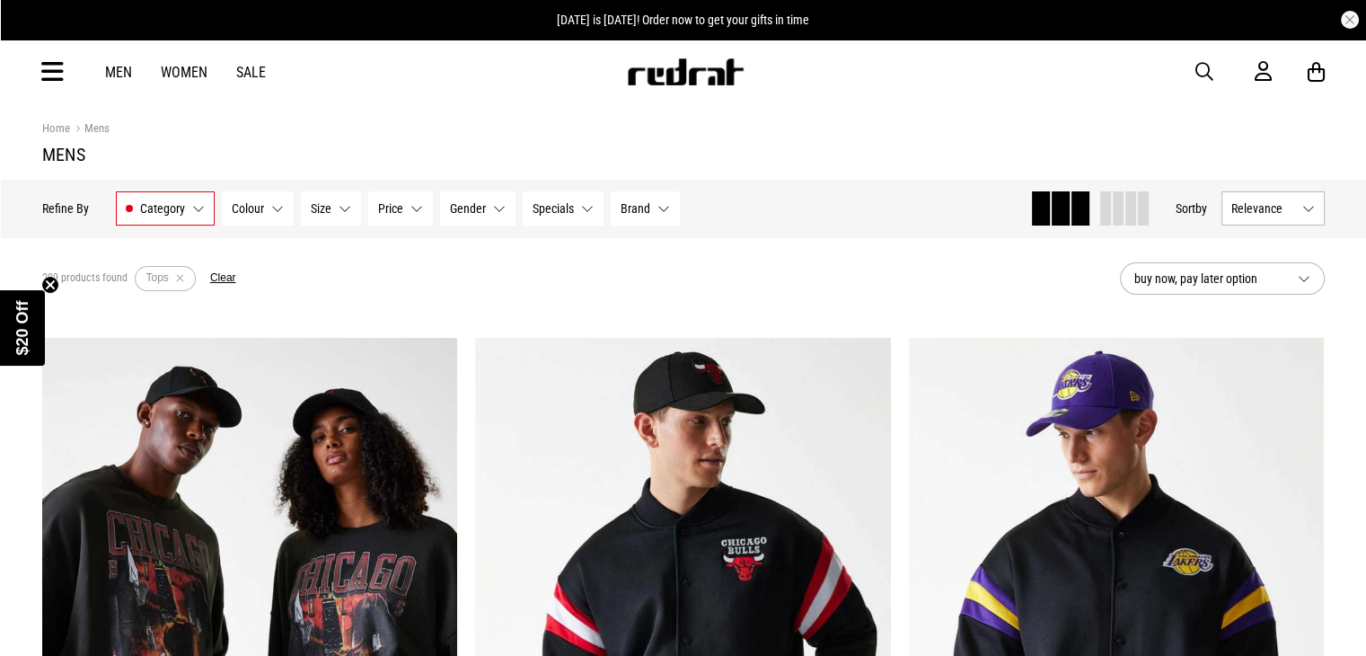
click at [1234, 284] on span "buy now, pay later option" at bounding box center [1209, 279] width 149 height 22
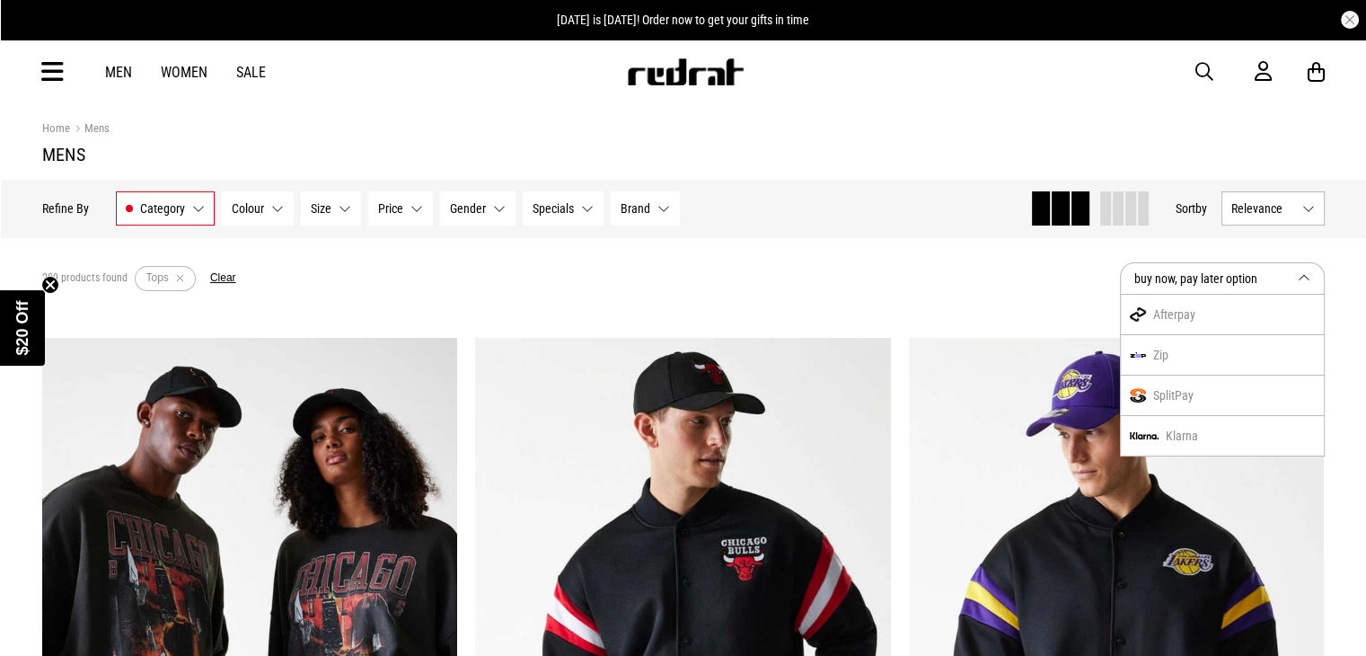
click at [1237, 285] on span "buy now, pay later option" at bounding box center [1209, 279] width 149 height 22
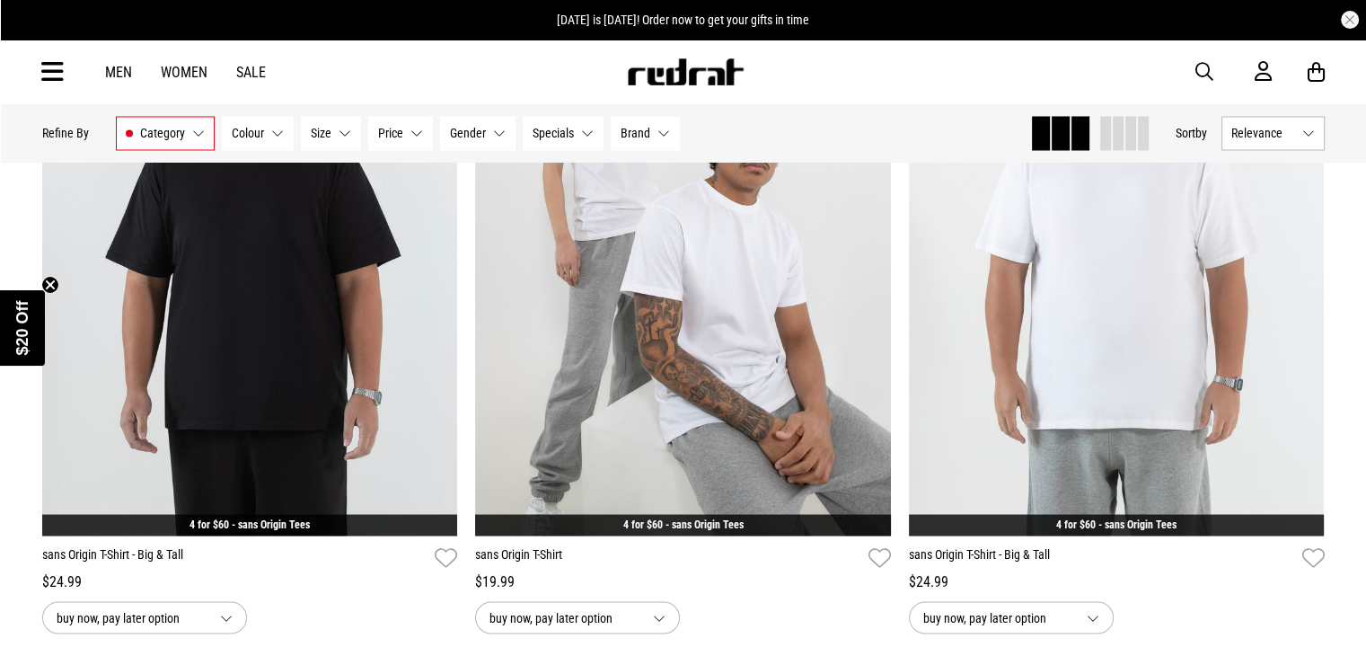
scroll to position [3326, 0]
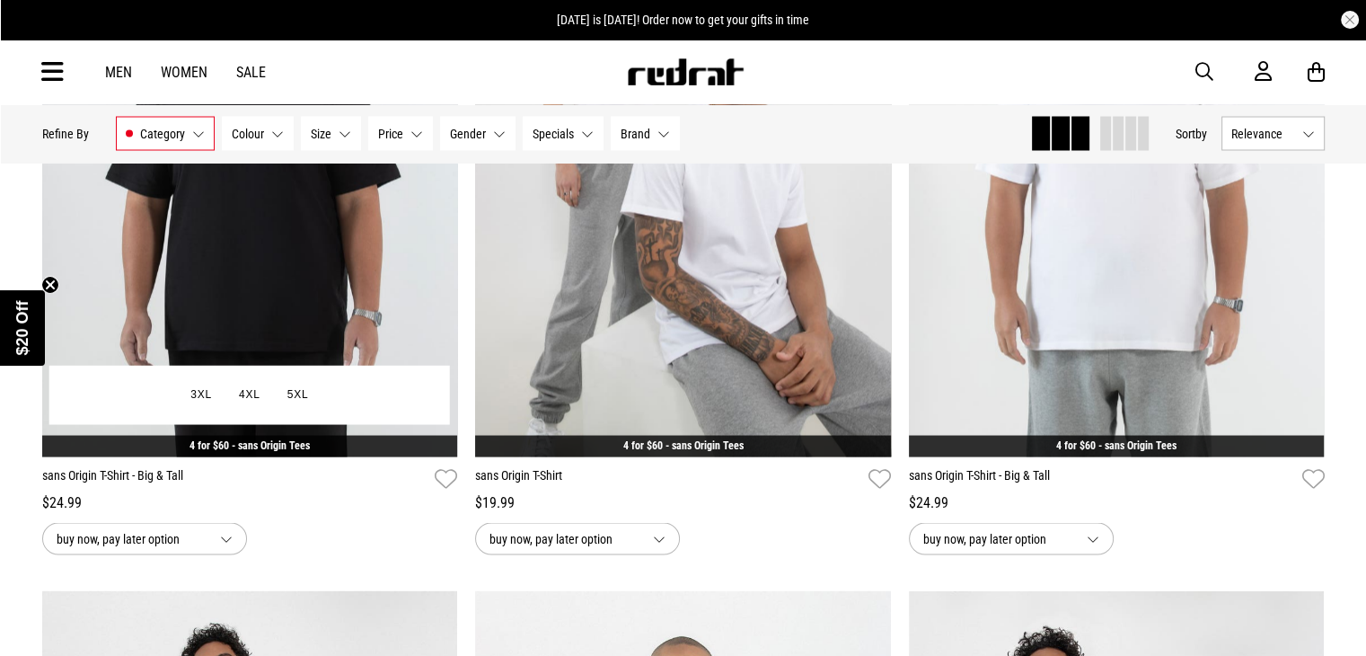
click at [384, 375] on div "3XL 4XL 5XL" at bounding box center [250, 394] width 402 height 59
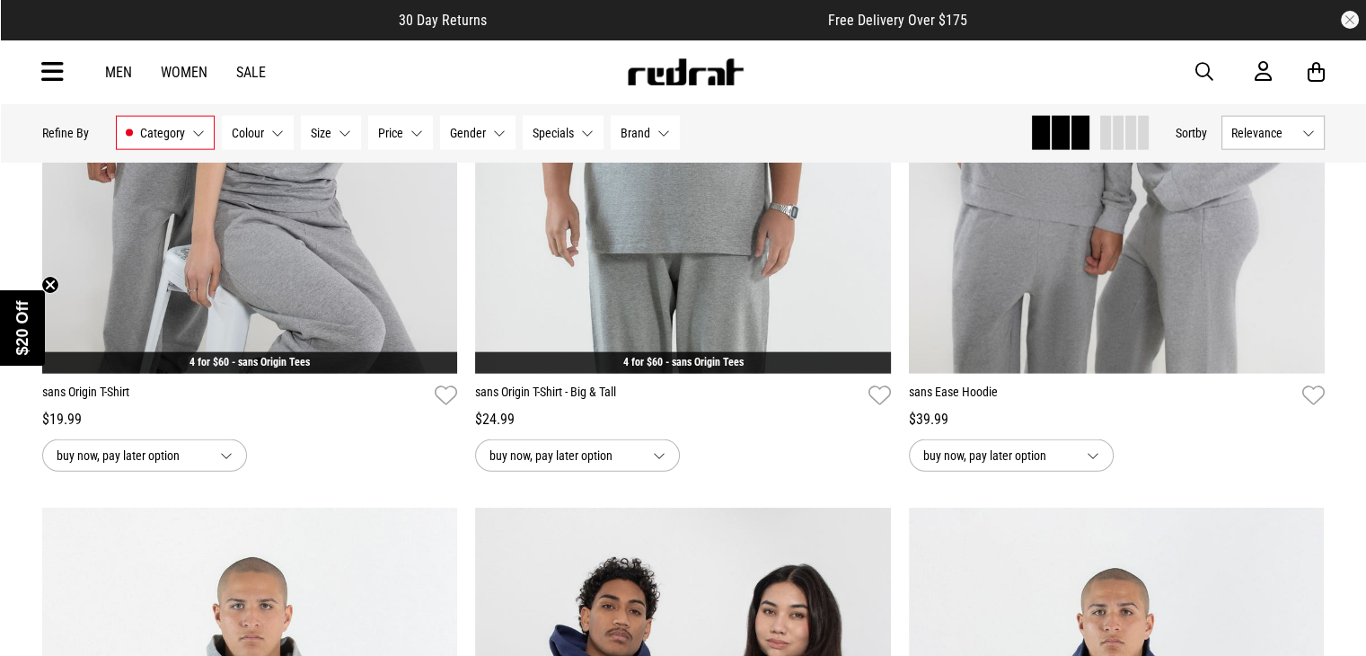
scroll to position [4094, 0]
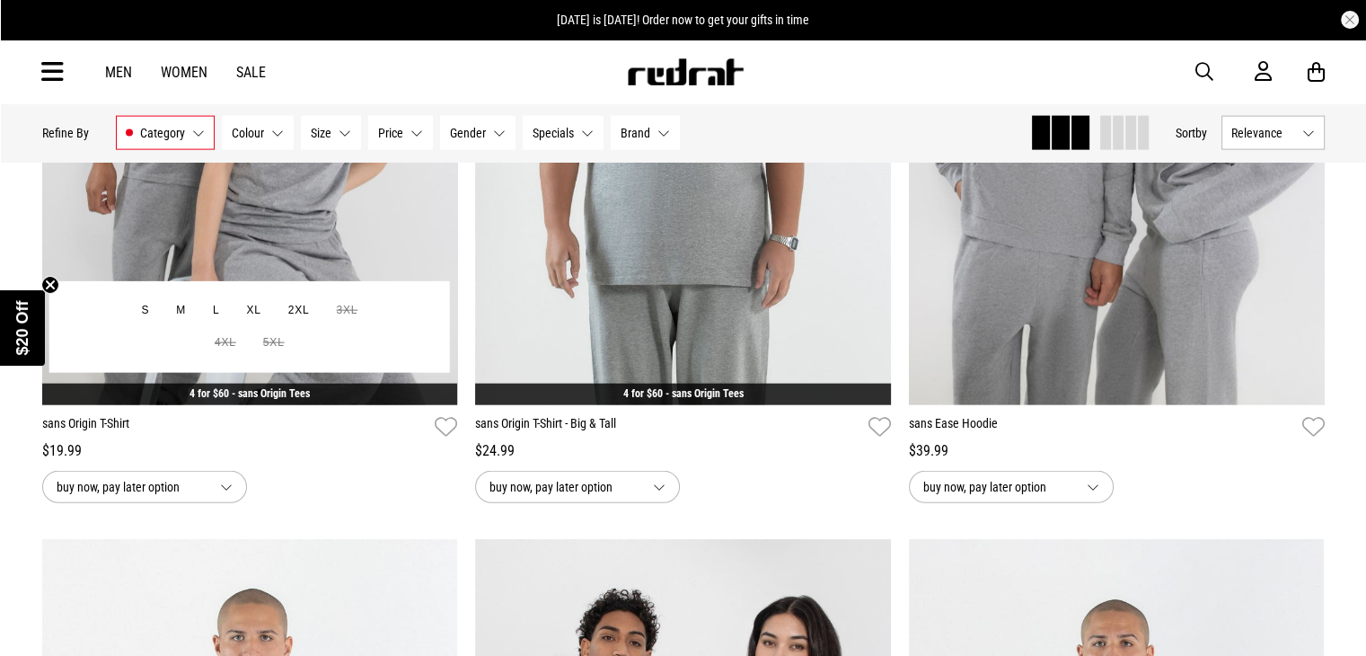
click at [397, 251] on img at bounding box center [250, 114] width 416 height 582
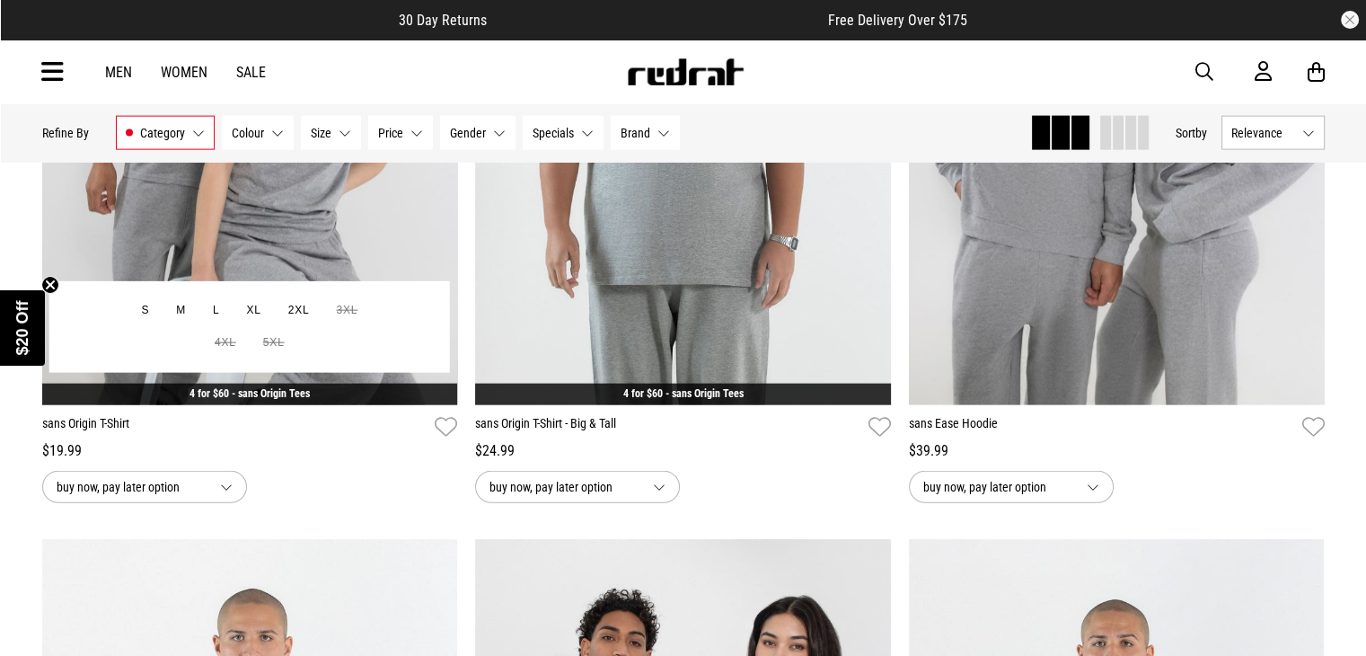
click at [397, 251] on img at bounding box center [250, 114] width 416 height 582
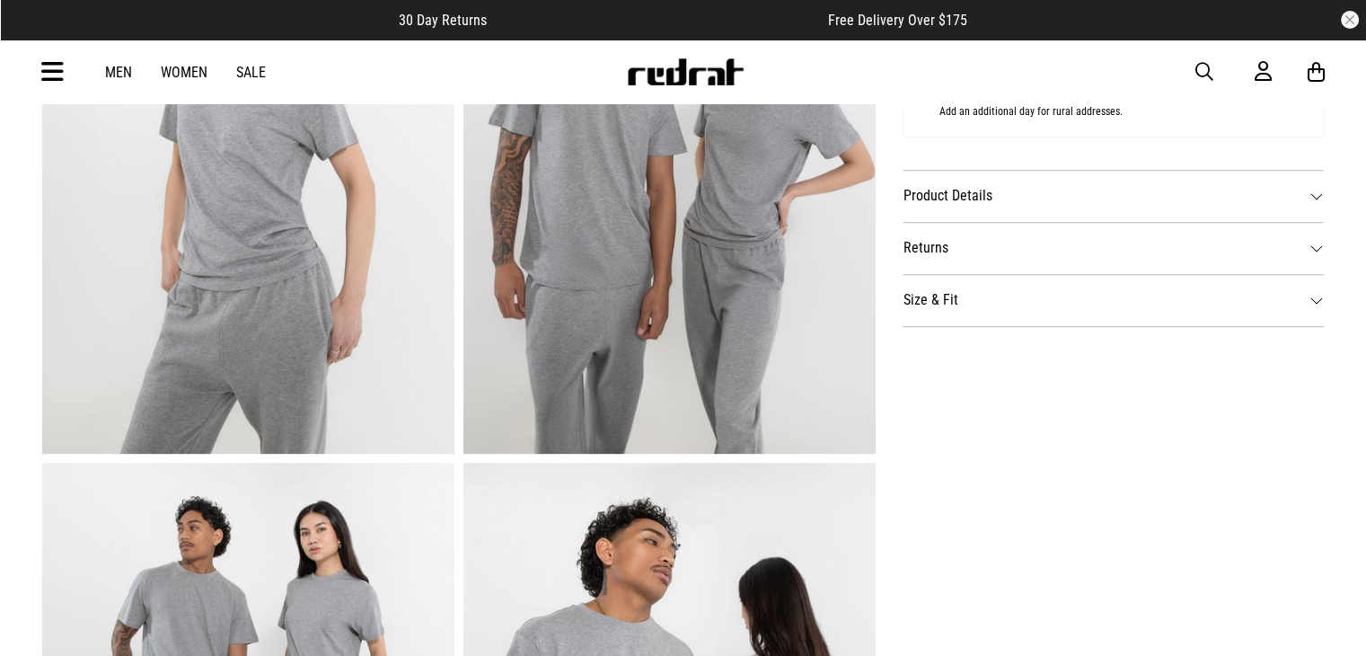
scroll to position [877, 0]
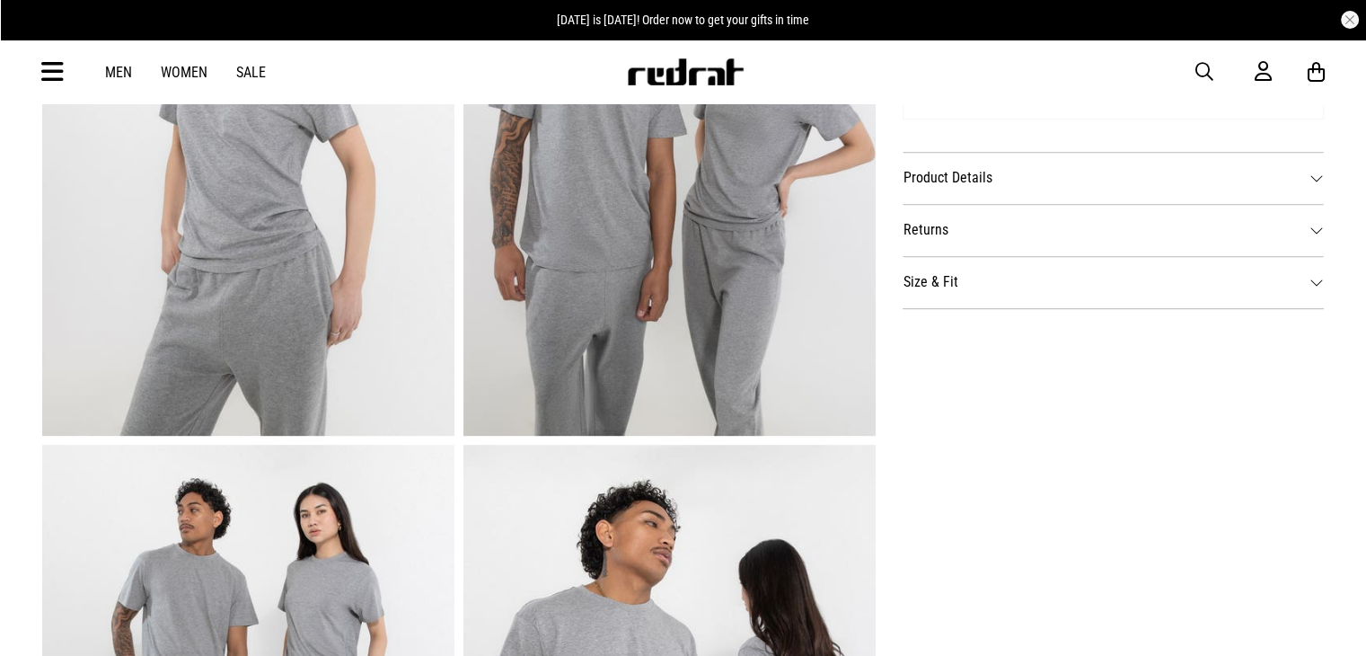
click at [1311, 270] on dt "Size & Fit" at bounding box center [1114, 282] width 422 height 52
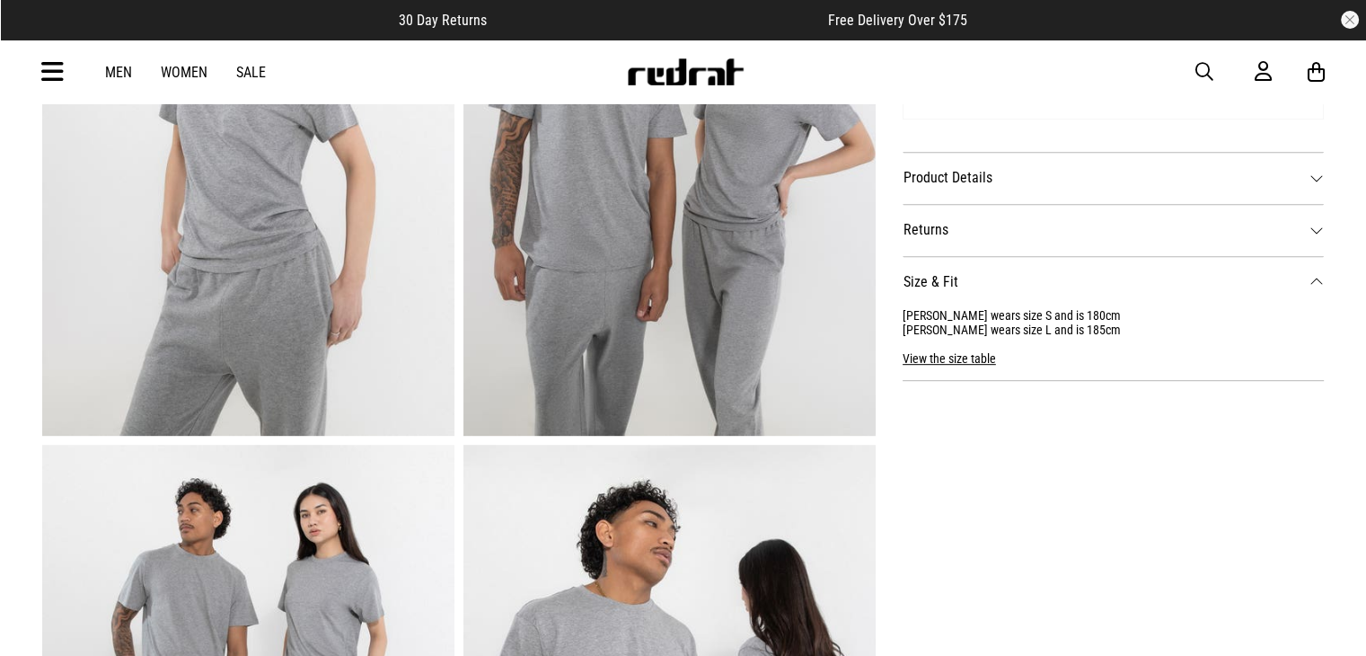
click at [954, 363] on button "View the size table" at bounding box center [949, 351] width 93 height 29
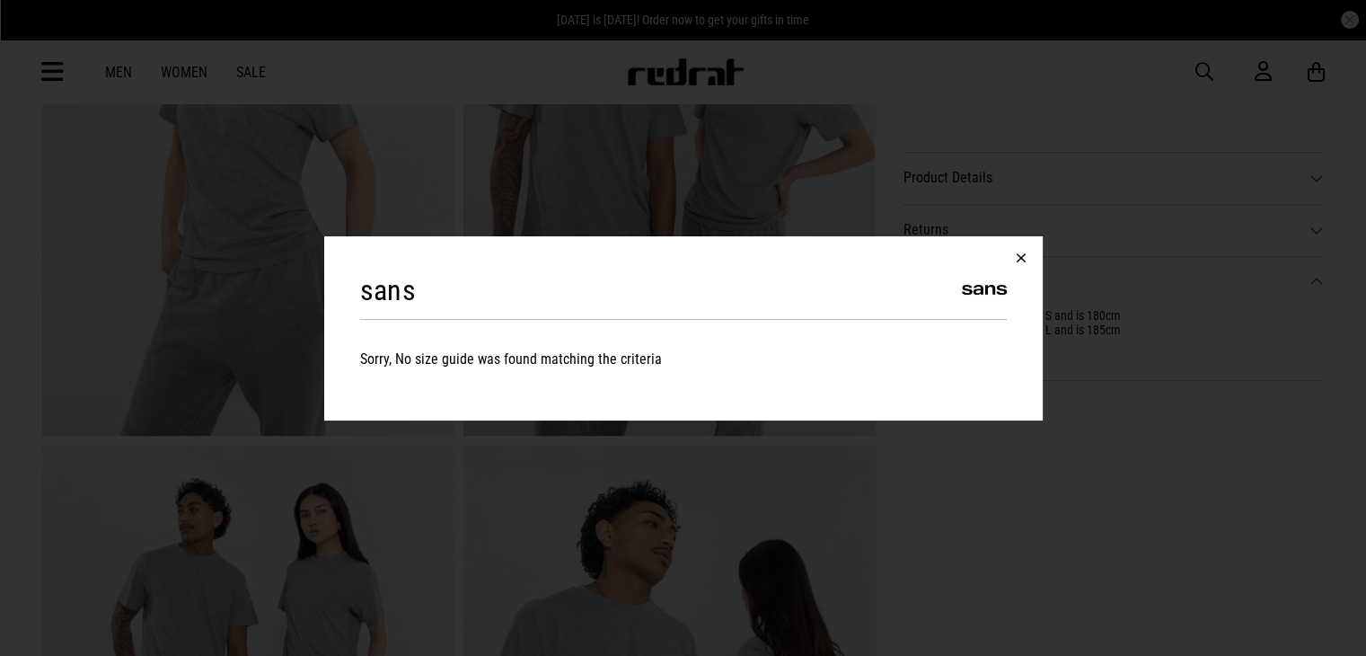
click at [1018, 261] on button "button" at bounding box center [1021, 257] width 43 height 43
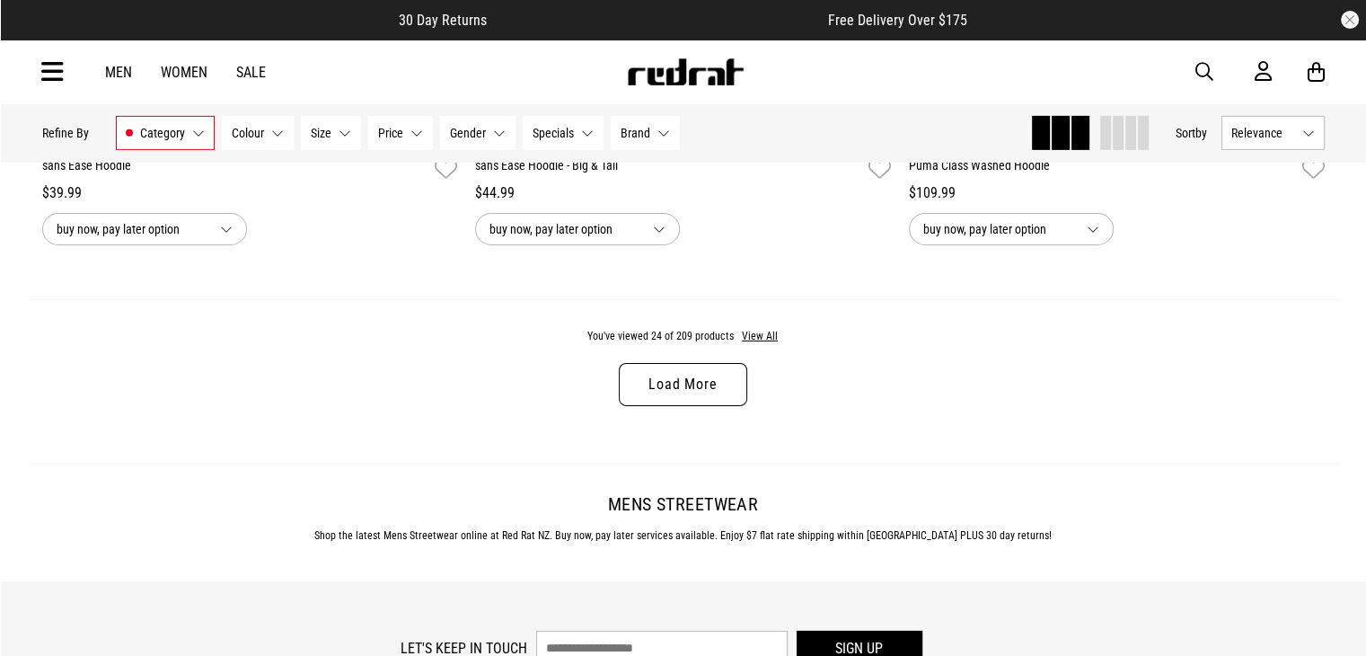
scroll to position [5796, 0]
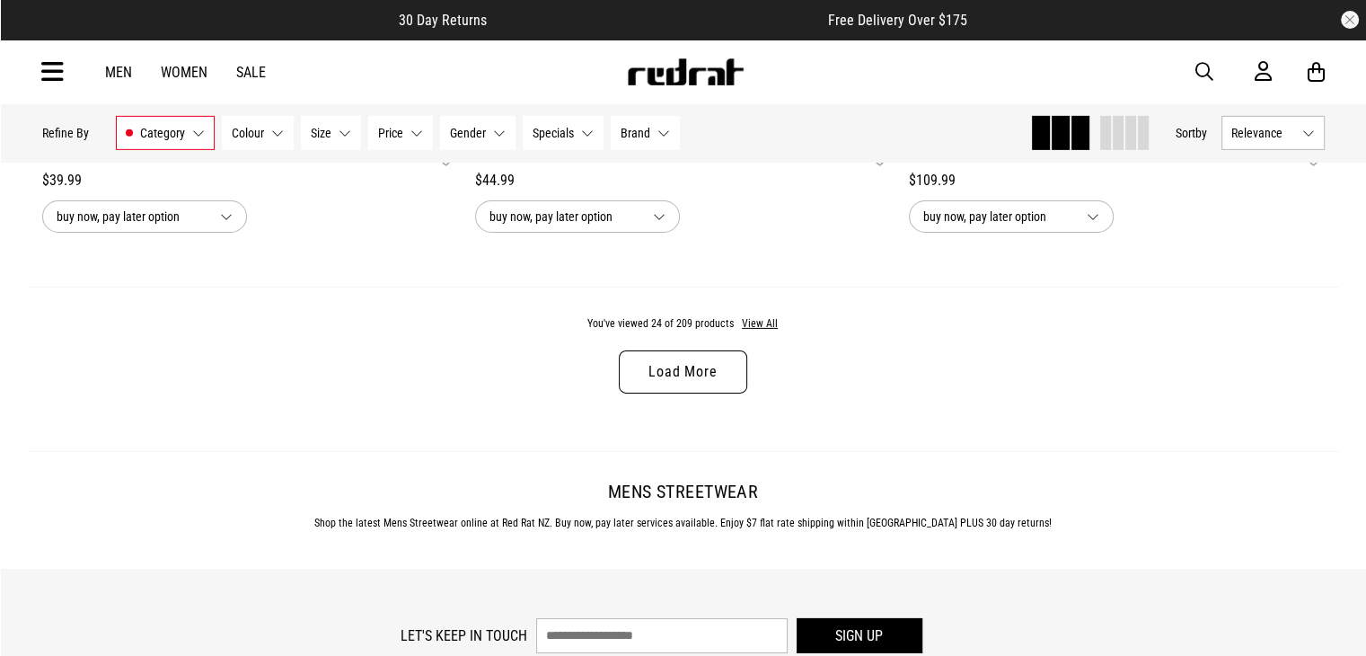
click at [636, 377] on link "Load More" at bounding box center [683, 371] width 128 height 43
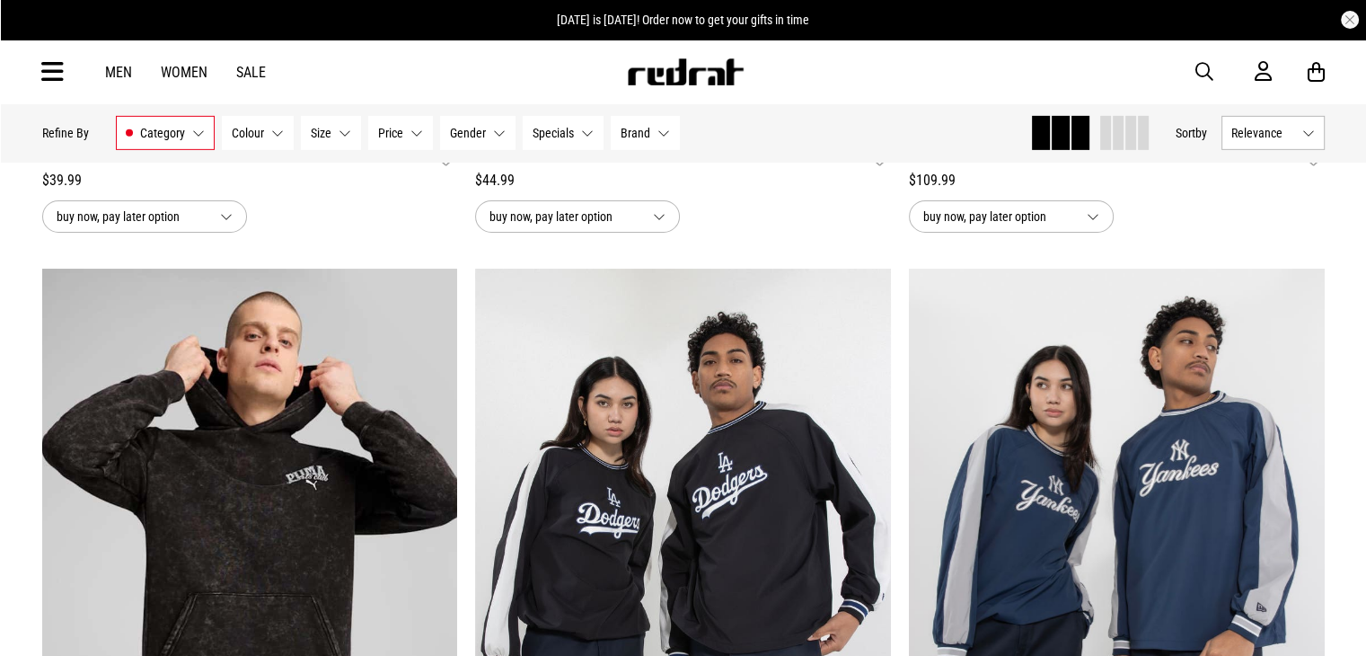
click at [1360, 590] on div "Home Mens Mens Hide Refine s Refine By Filters Category Tops Category 1 Selecte…" at bounding box center [683, 242] width 1366 height 11869
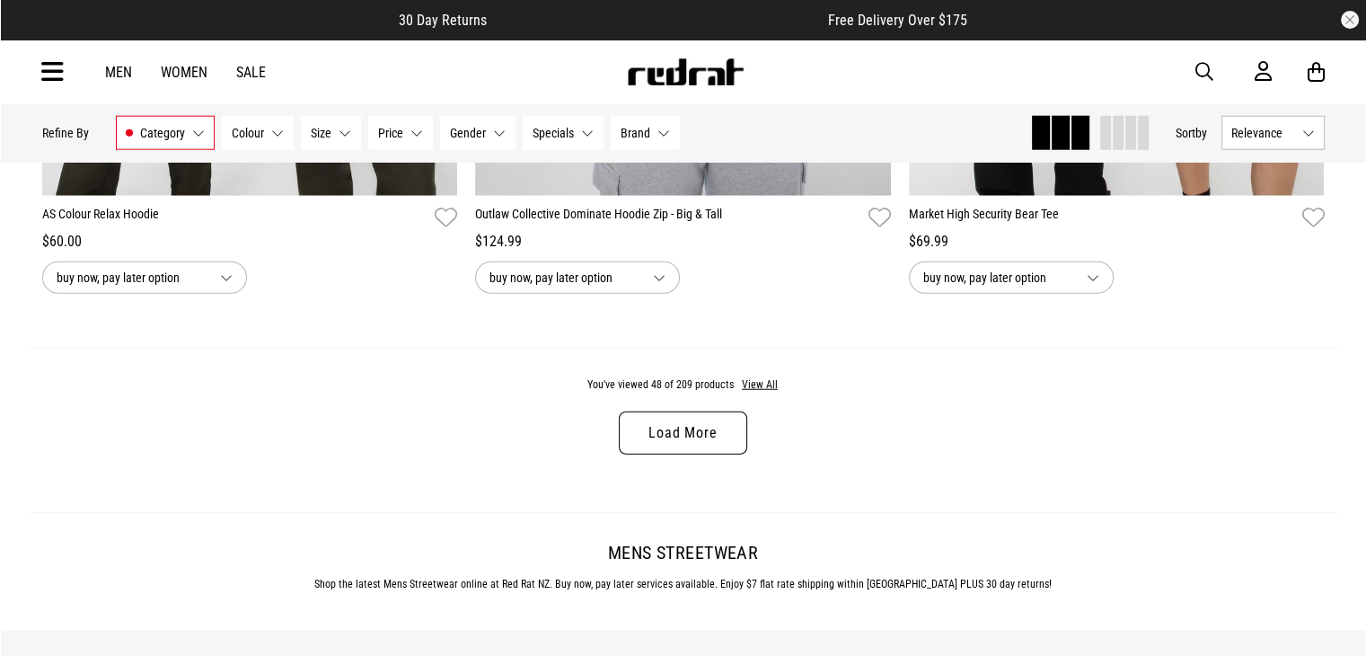
scroll to position [11549, 0]
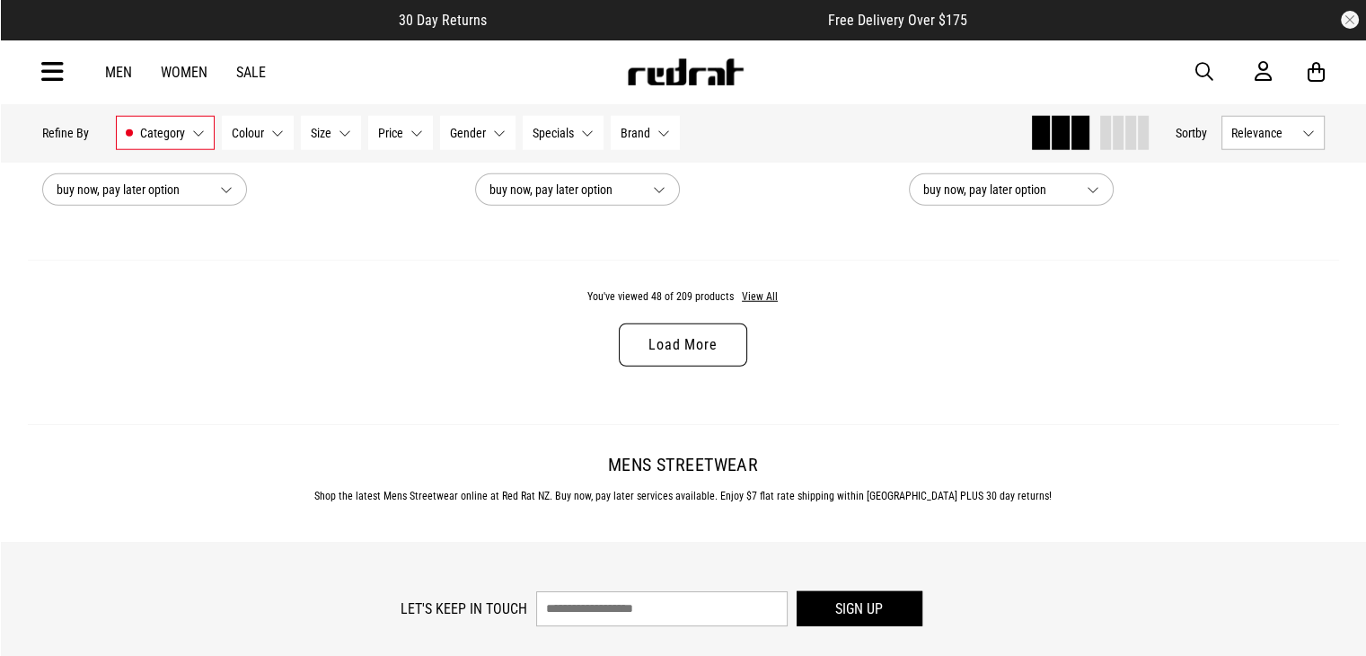
click at [698, 367] on link "Load More" at bounding box center [683, 344] width 128 height 43
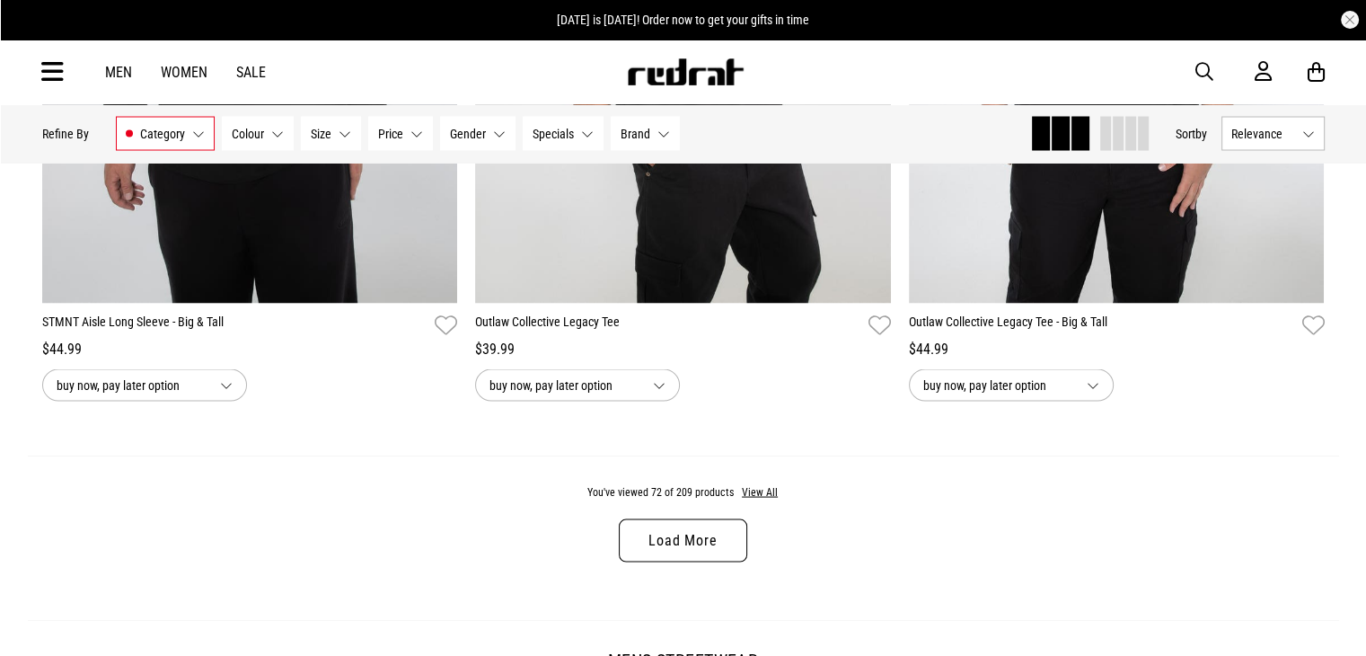
scroll to position [17164, 0]
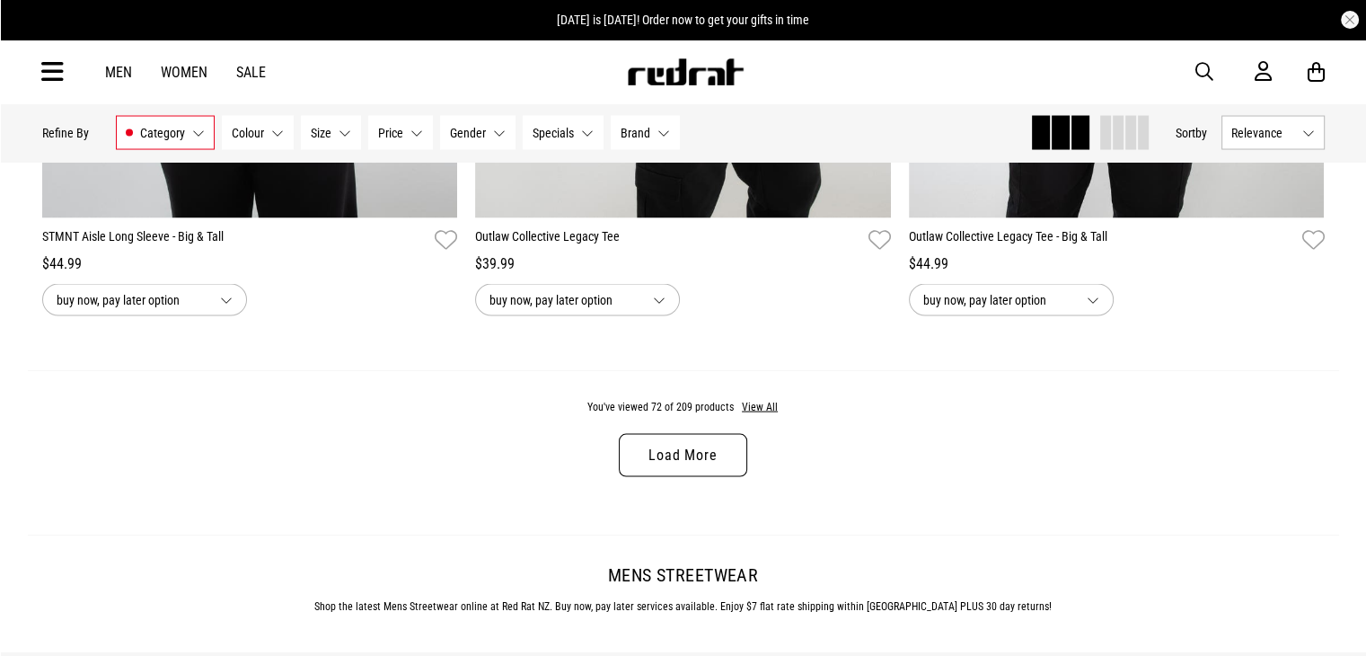
click at [719, 467] on link "Load More" at bounding box center [683, 455] width 128 height 43
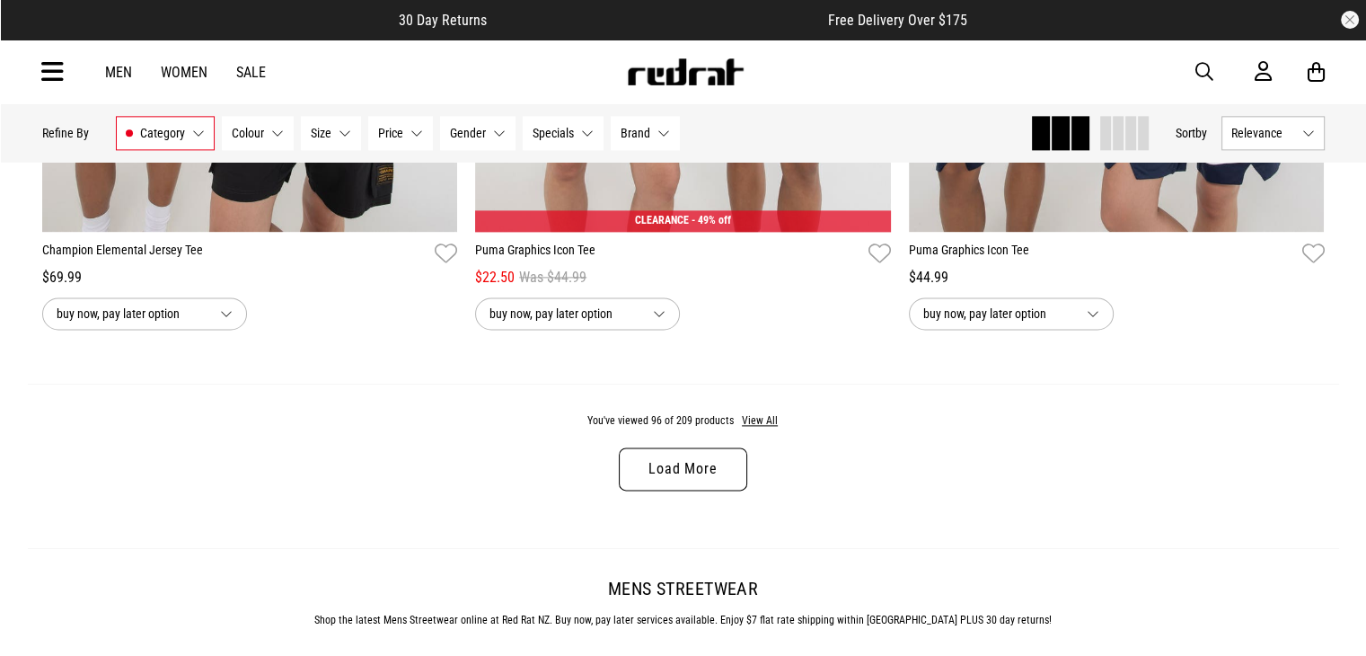
scroll to position [22948, 0]
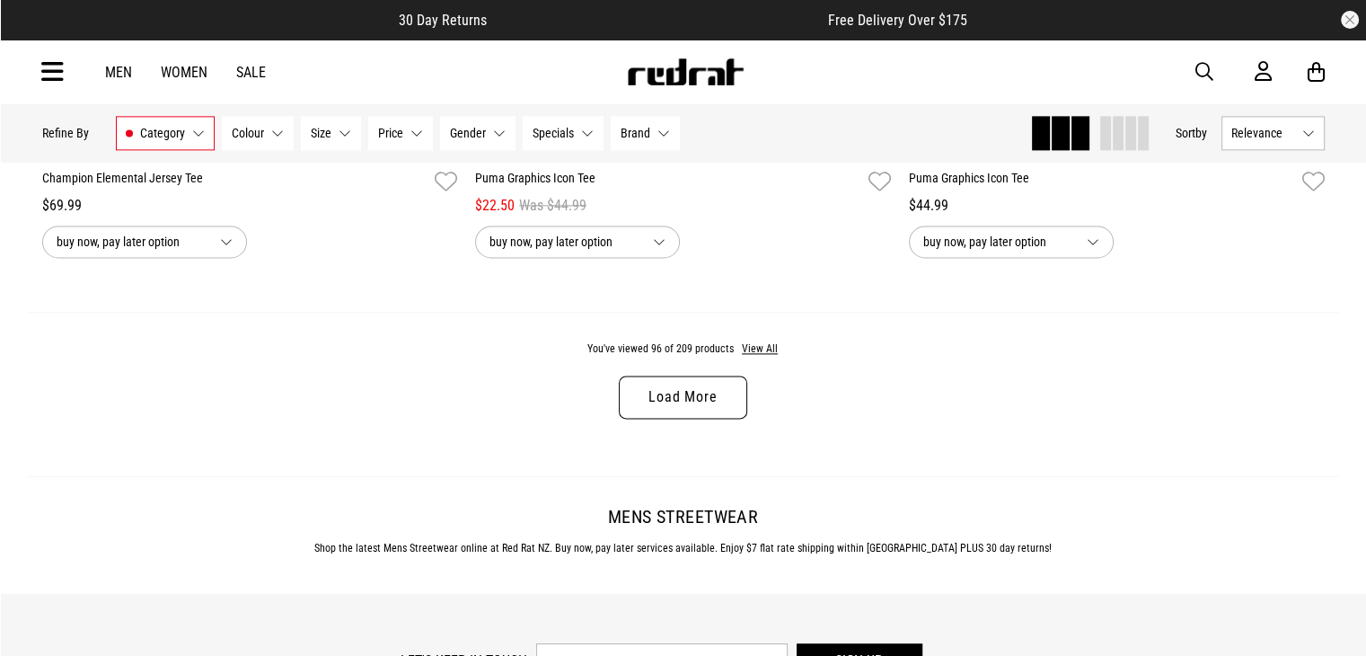
click at [684, 419] on link "Load More" at bounding box center [683, 396] width 128 height 43
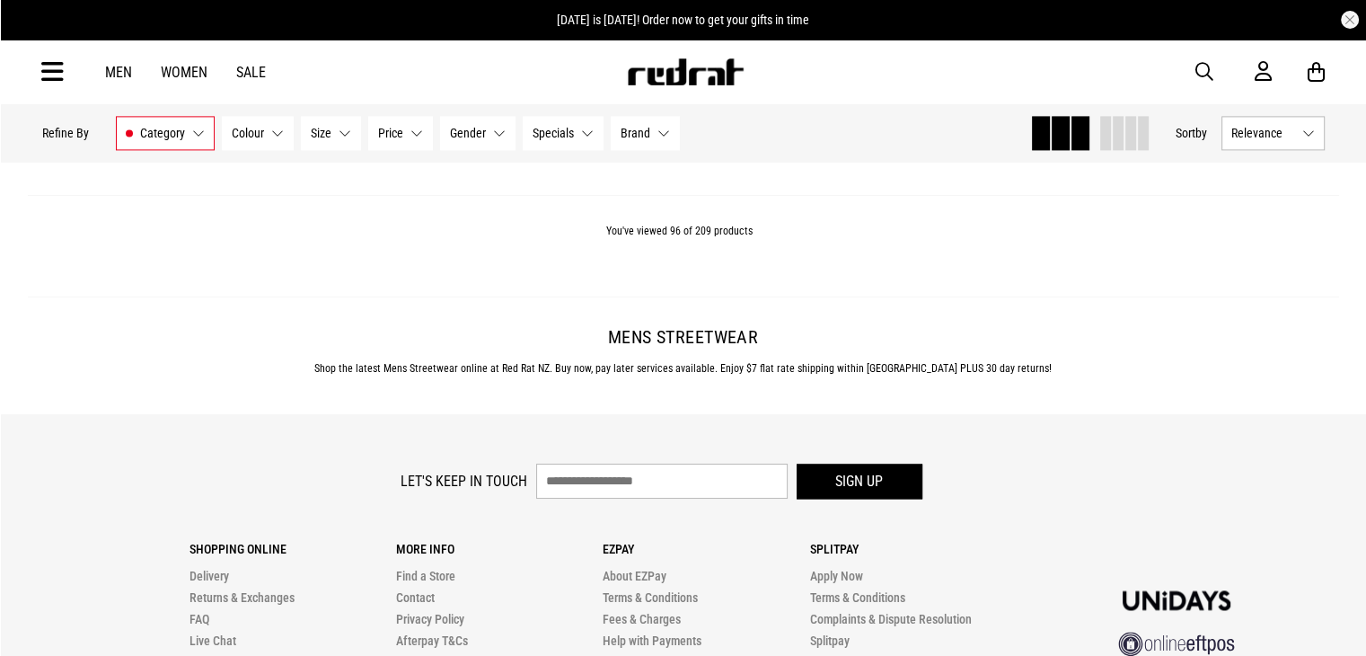
scroll to position [23080, 0]
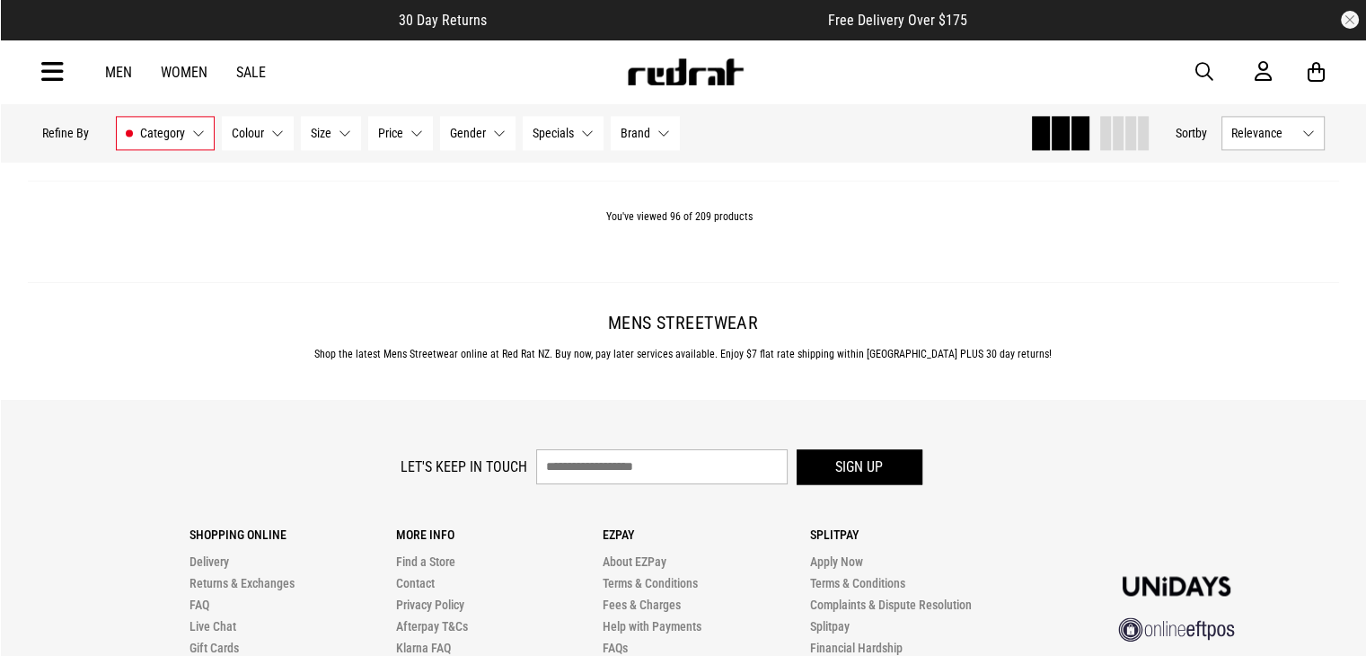
click at [201, 130] on button "Category Tops" at bounding box center [165, 133] width 99 height 34
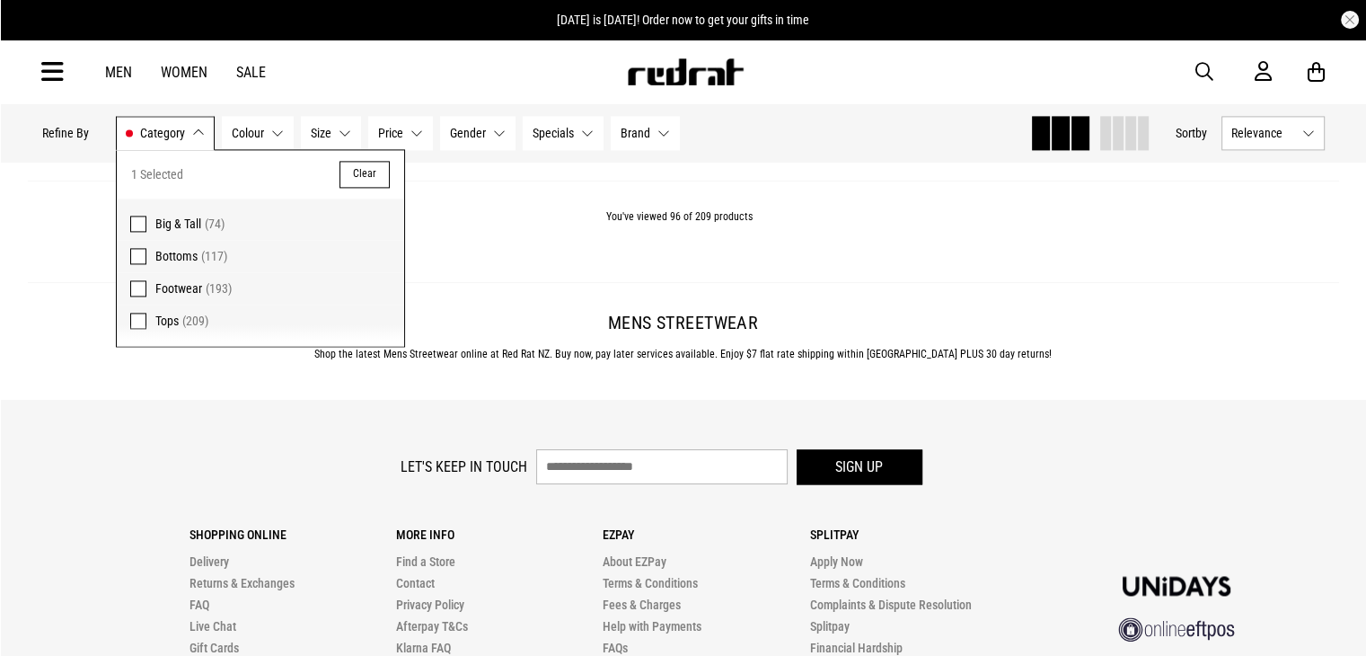
click at [119, 79] on link "Men" at bounding box center [118, 72] width 27 height 17
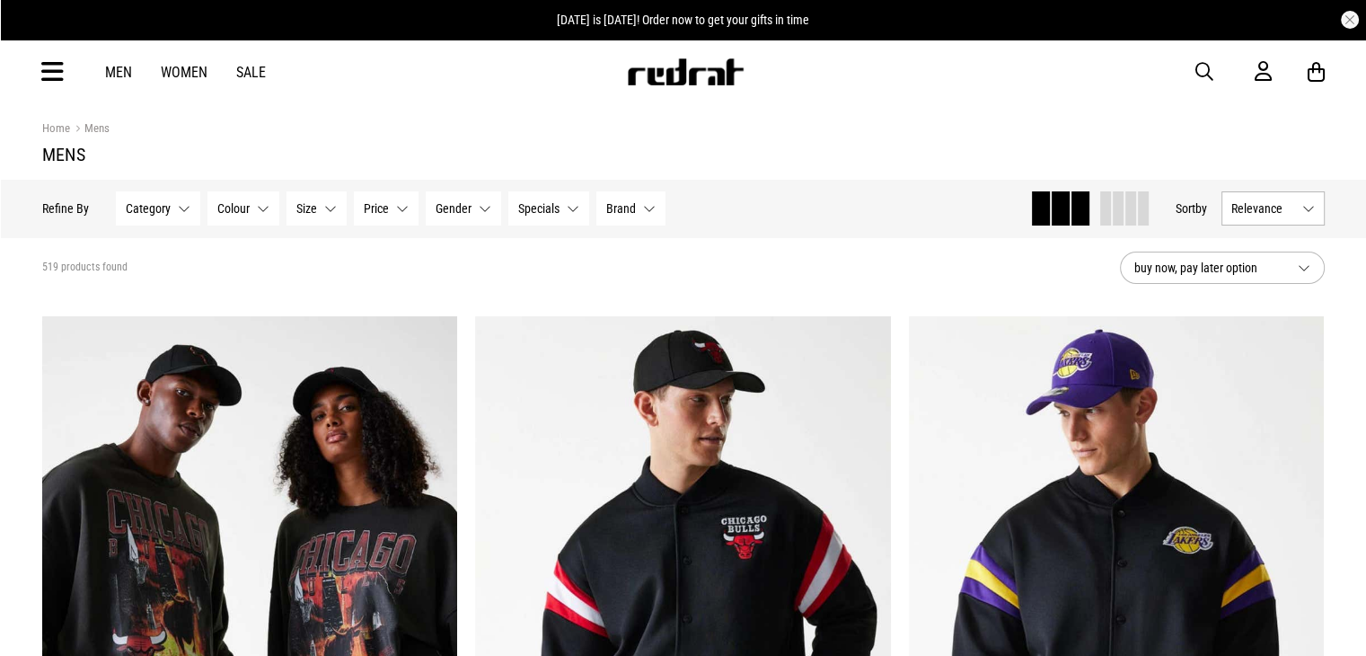
click at [180, 214] on button "Category None selected" at bounding box center [158, 208] width 84 height 34
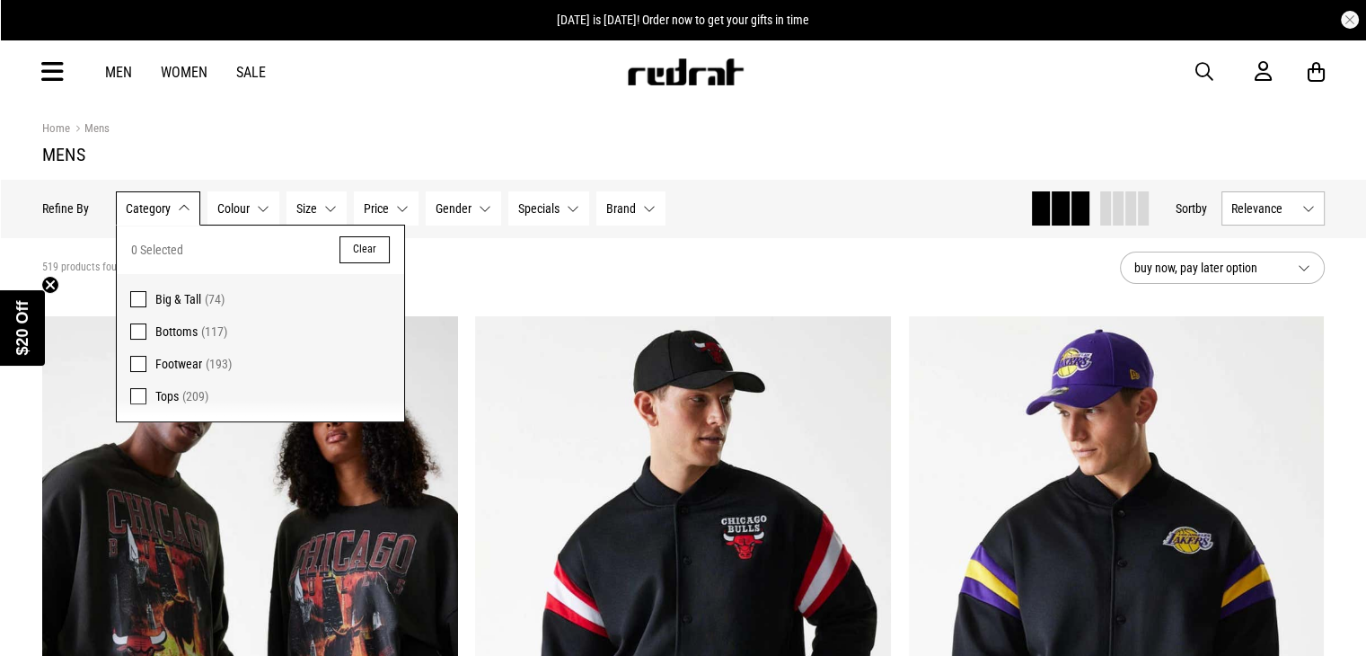
click at [163, 397] on span "Tops" at bounding box center [166, 396] width 23 height 14
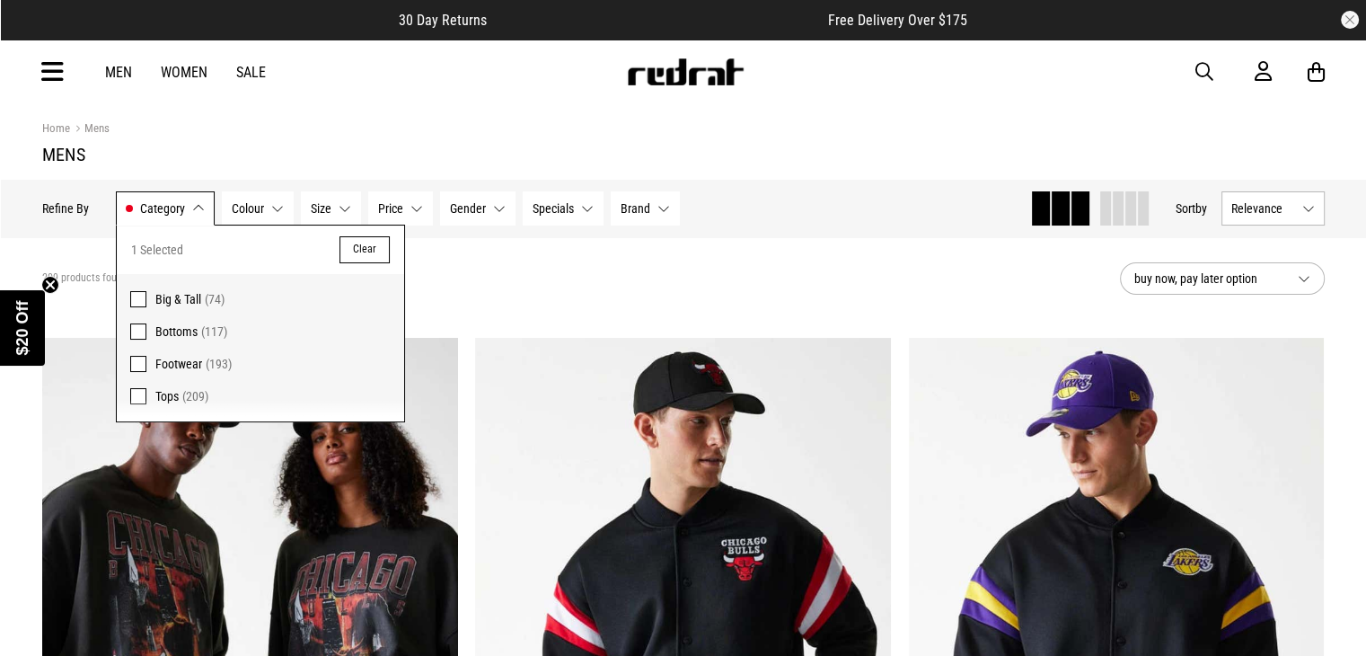
click at [333, 212] on button "Size None selected" at bounding box center [331, 208] width 60 height 34
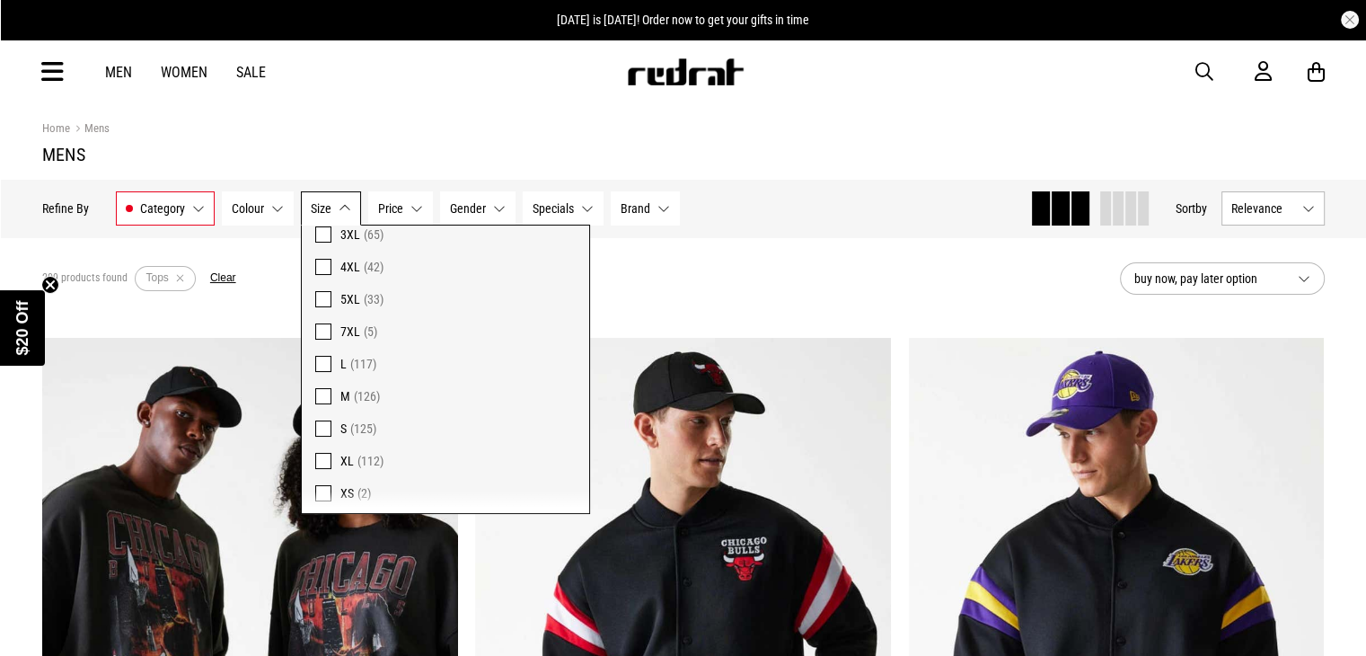
scroll to position [134, 0]
click at [315, 354] on span at bounding box center [323, 359] width 16 height 16
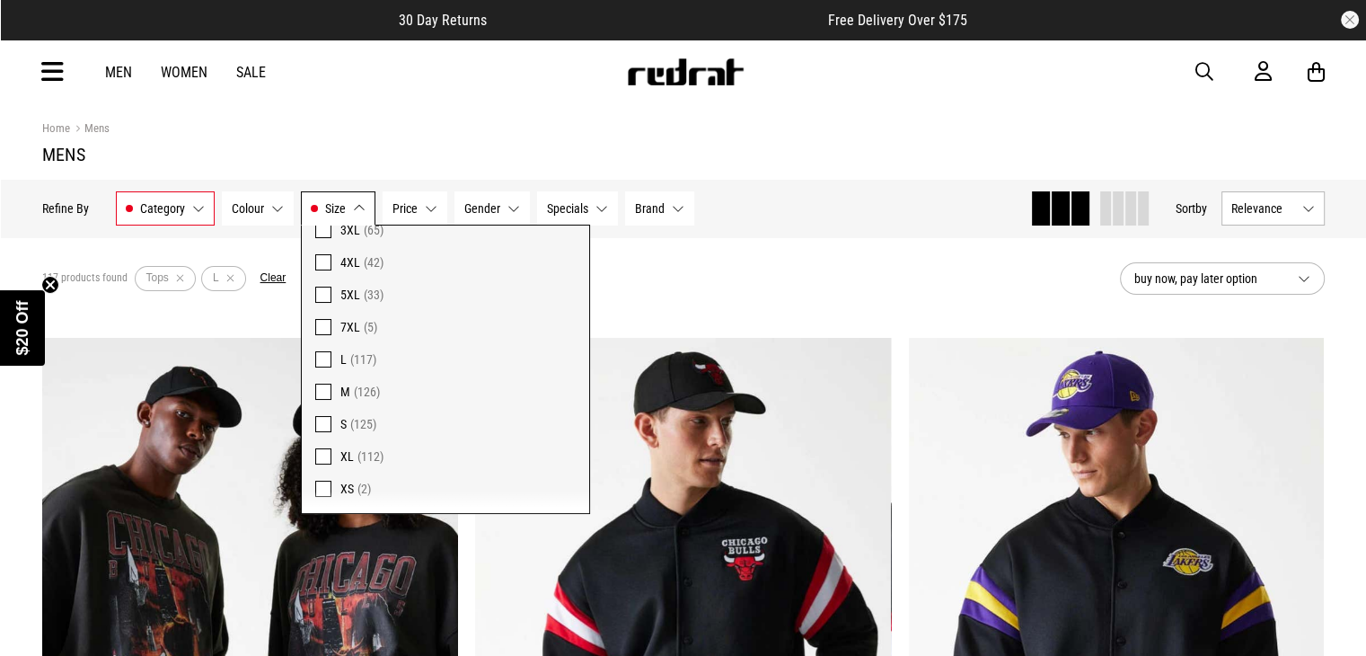
click at [512, 203] on button "Gender None selected" at bounding box center [492, 208] width 75 height 34
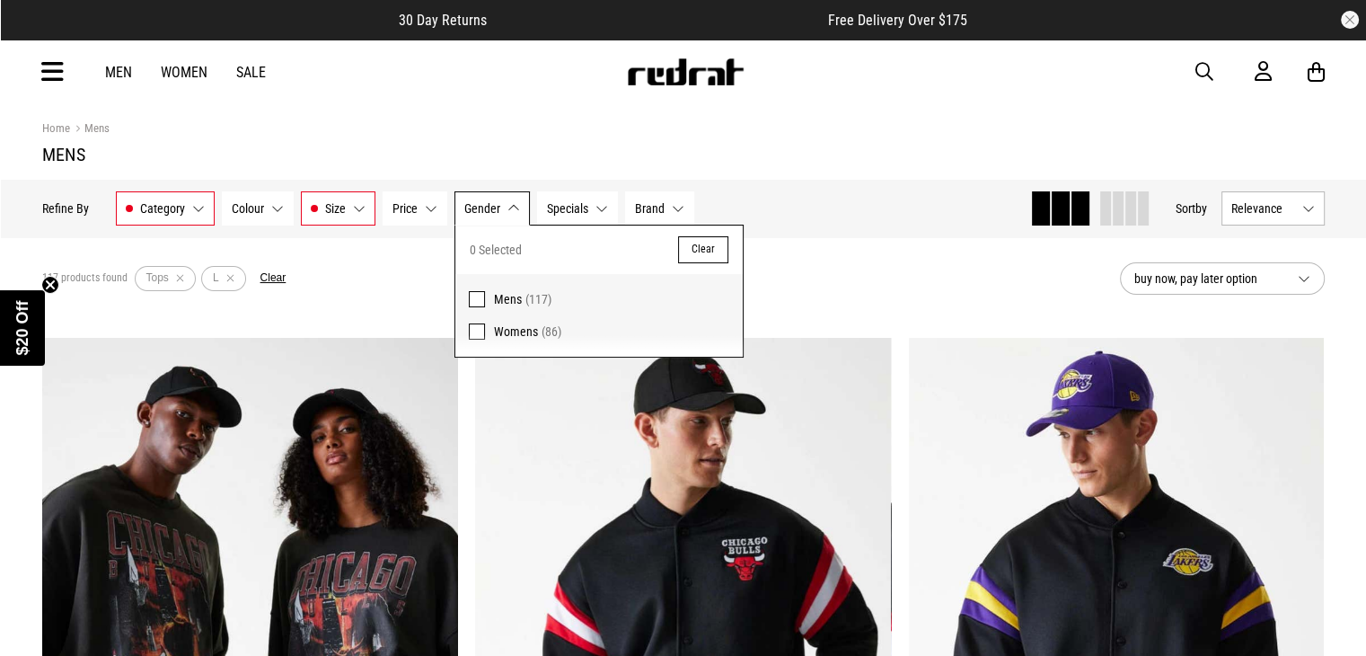
click at [496, 294] on span "Mens" at bounding box center [508, 299] width 28 height 14
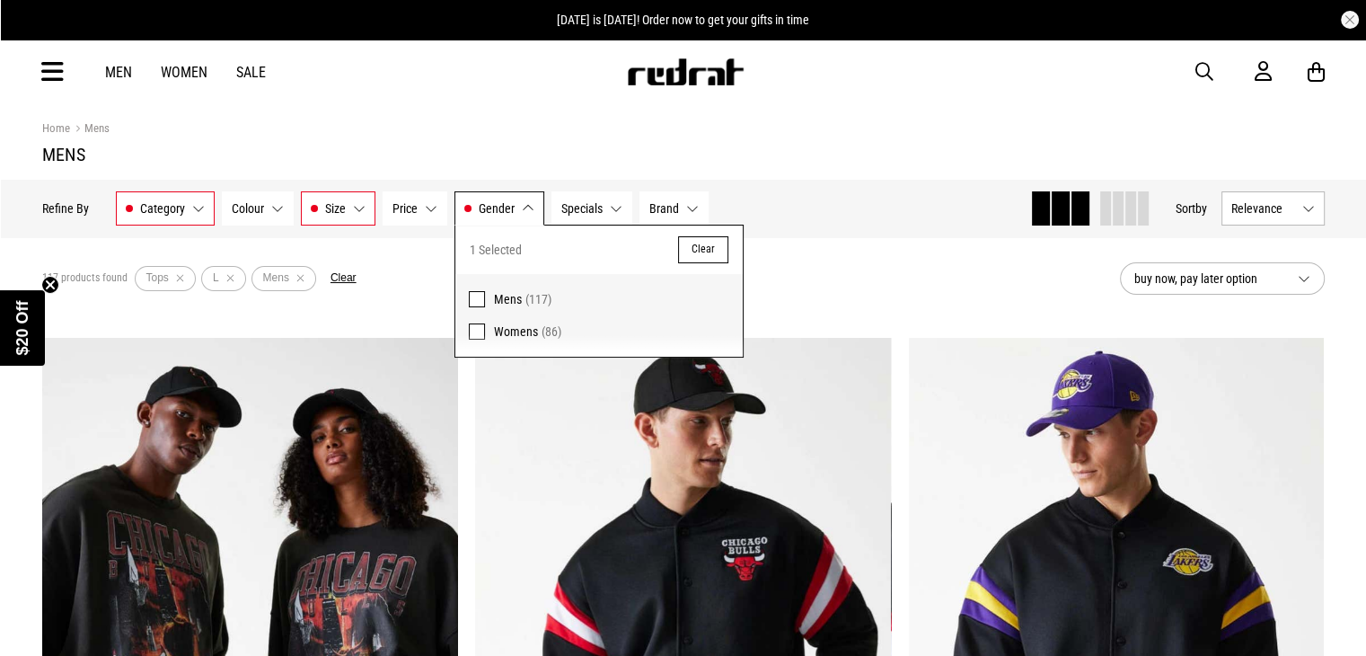
click at [794, 278] on div "117 products found Active Filters Tops L Mens Clear" at bounding box center [574, 279] width 1064 height 54
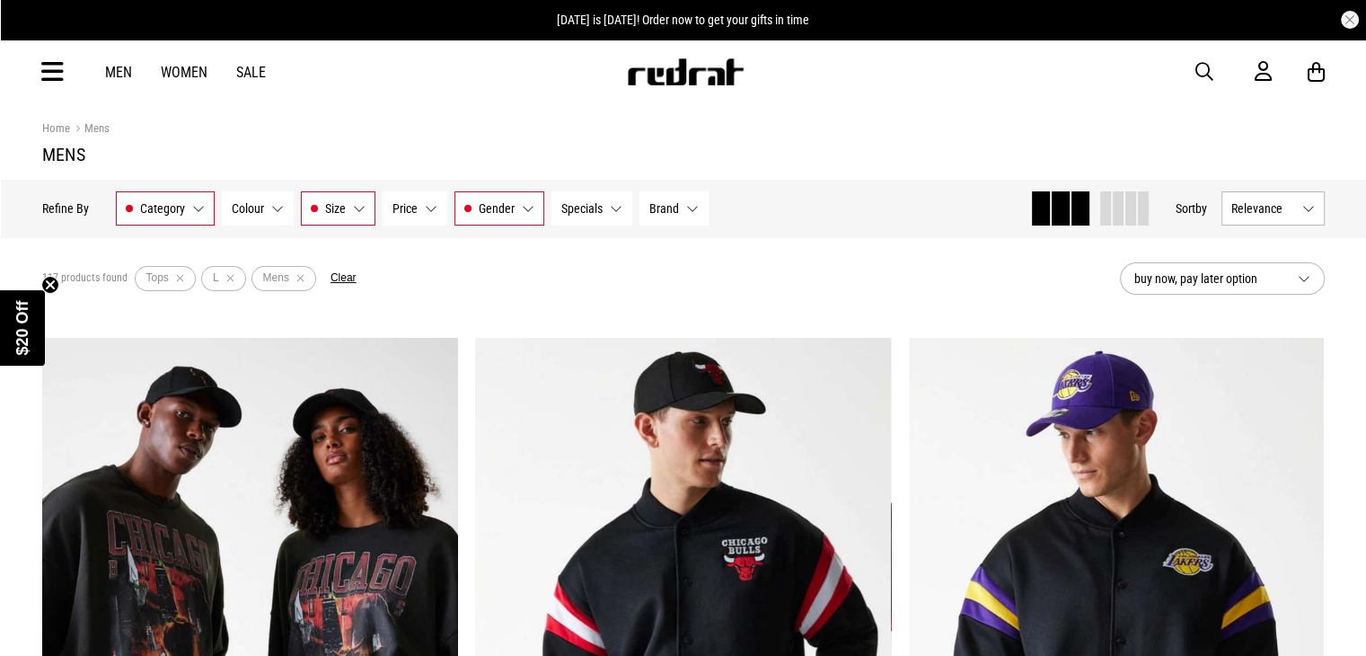
click at [1232, 210] on span "Relevance" at bounding box center [1264, 208] width 64 height 14
click at [1250, 311] on li "Price (Lowest)" at bounding box center [1274, 307] width 102 height 33
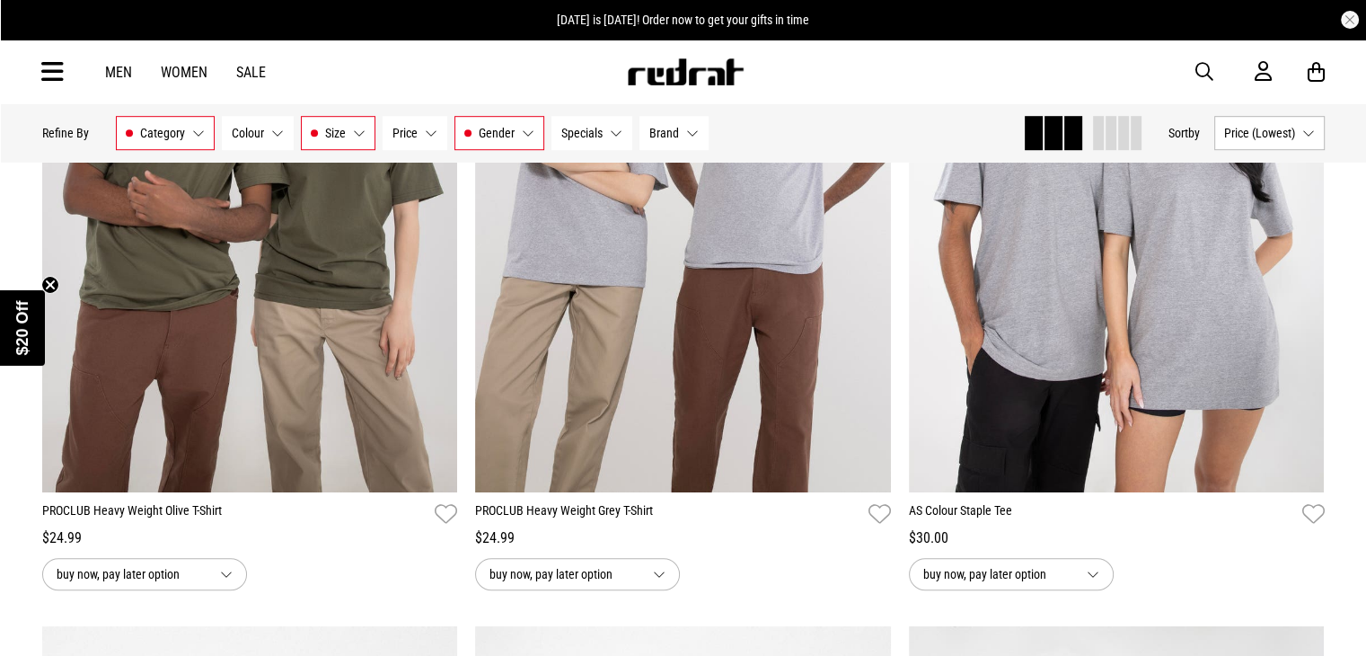
scroll to position [1150, 0]
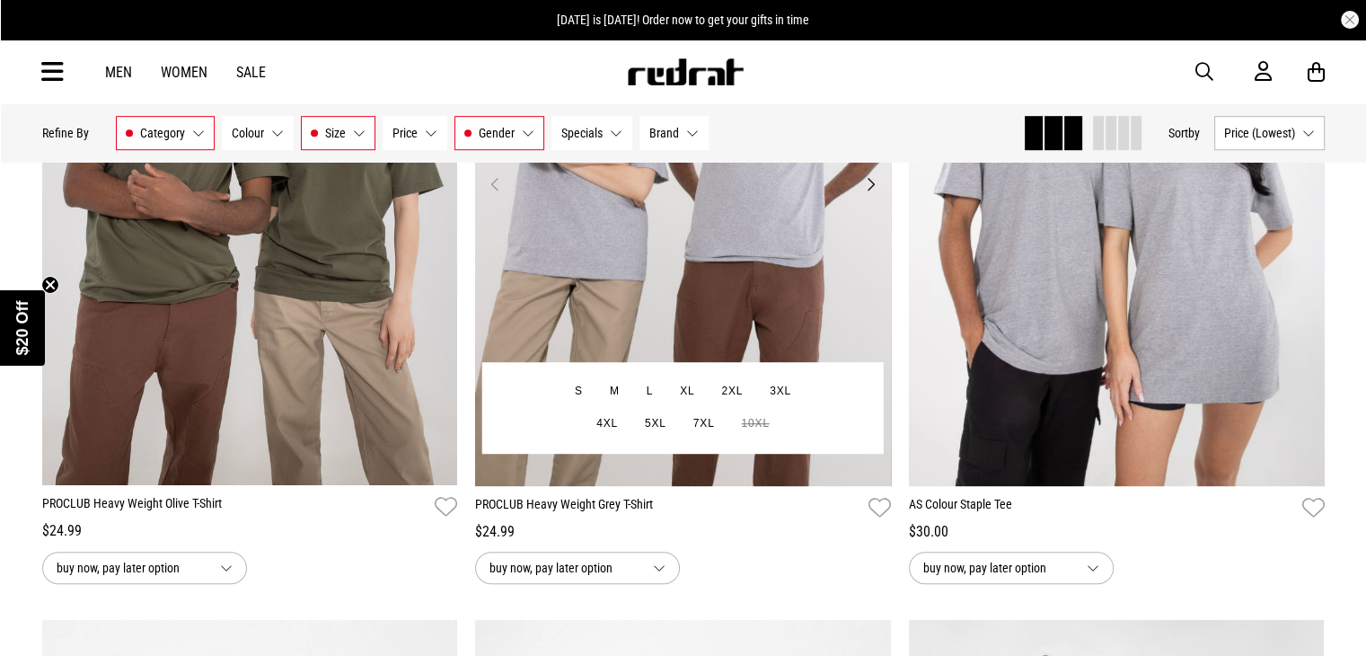
click at [774, 317] on img at bounding box center [683, 195] width 416 height 582
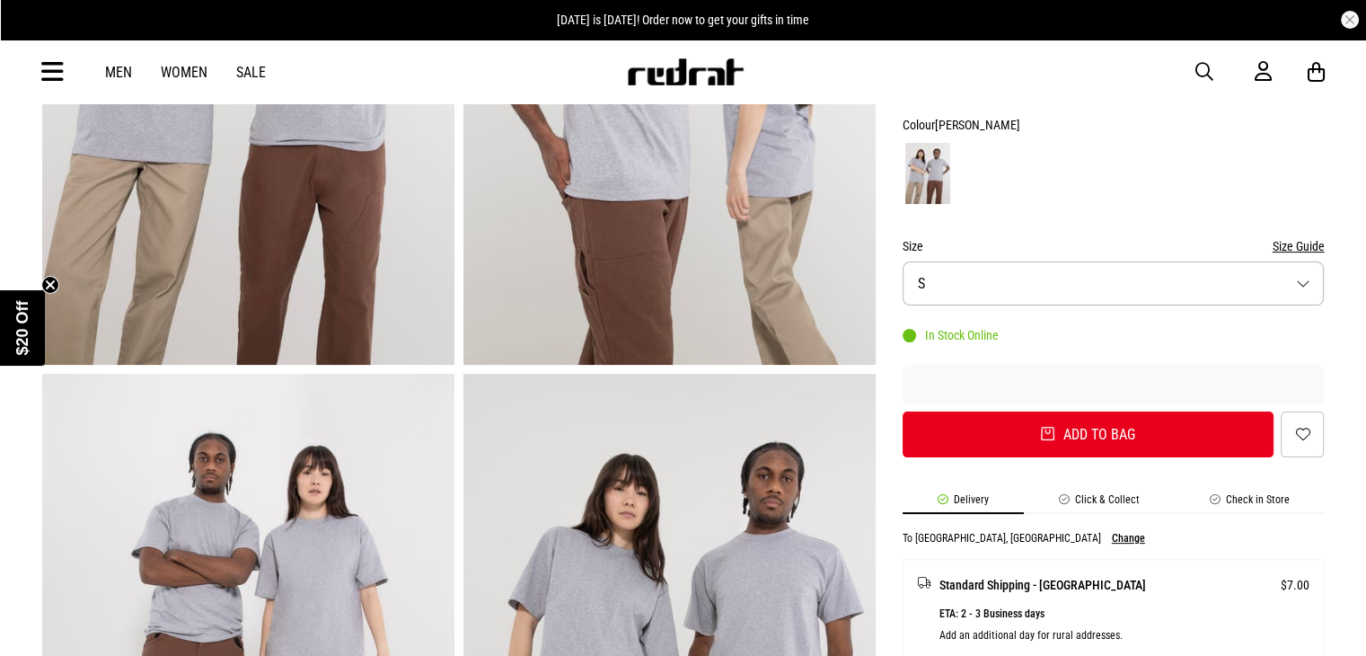
scroll to position [374, 0]
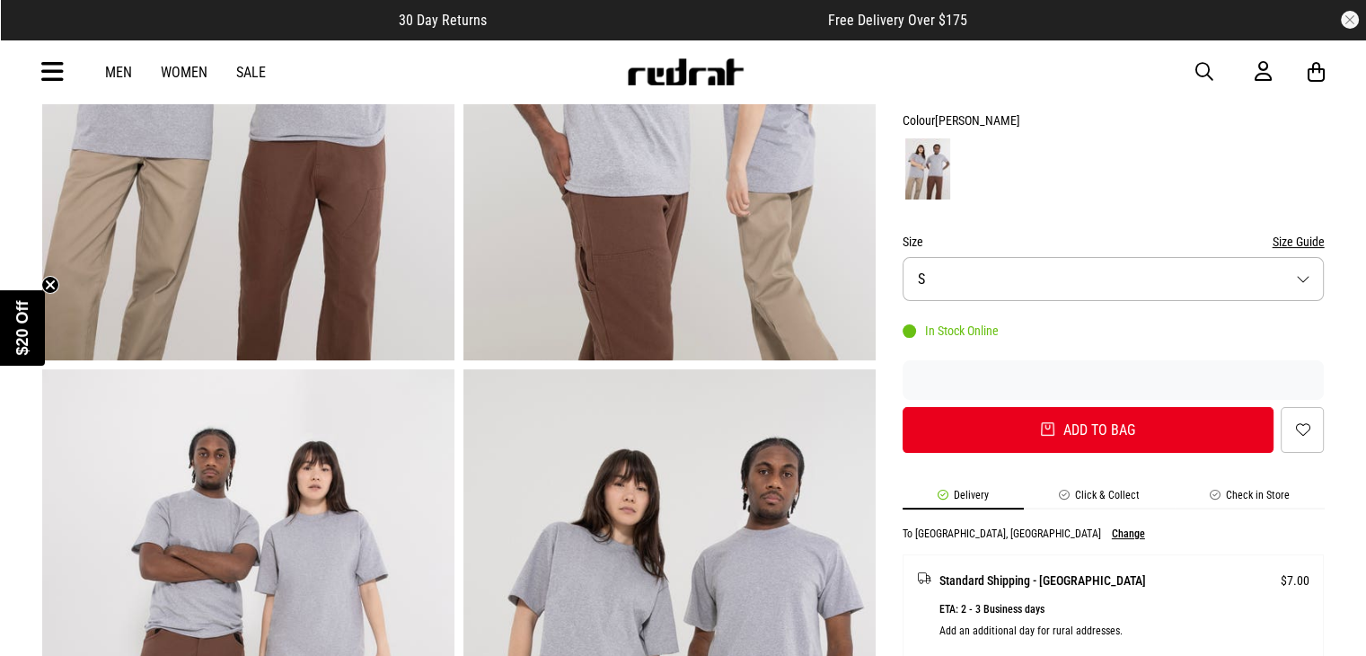
click at [1298, 231] on button "Size Guide" at bounding box center [1298, 242] width 52 height 22
